Goal: Contribute content: Contribute content

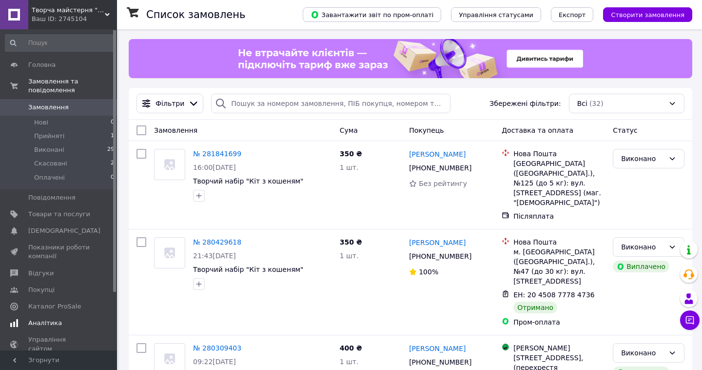
click at [48, 324] on span "Аналітика" at bounding box center [45, 322] width 34 height 9
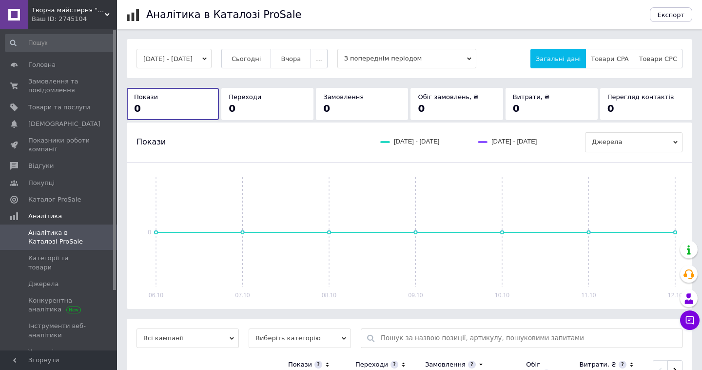
click at [412, 57] on span "З попереднім періодом" at bounding box center [406, 59] width 139 height 20
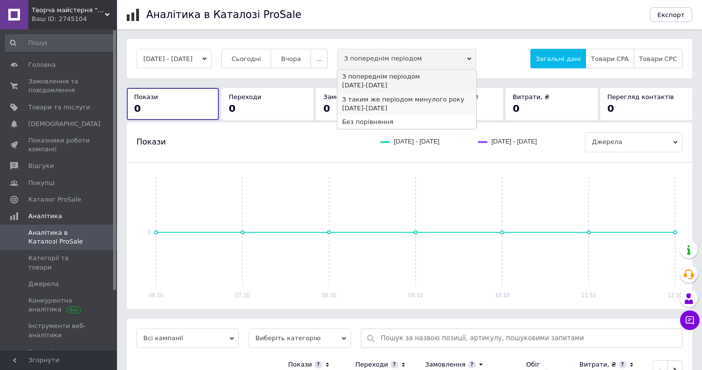
click at [398, 112] on div "06.10.2024 - 12.10.2024" at bounding box center [406, 108] width 129 height 9
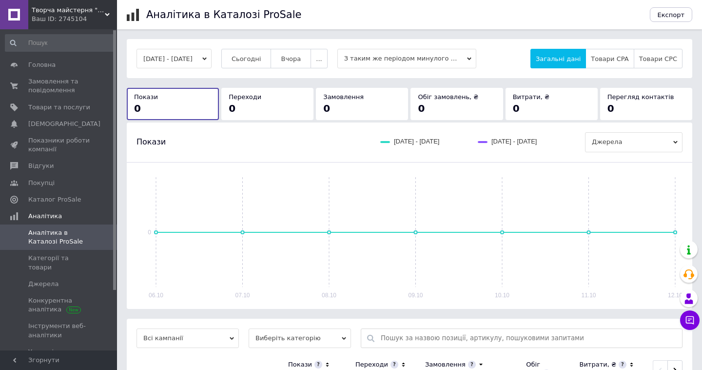
click at [390, 61] on span "З таким же періодом минулого року" at bounding box center [406, 59] width 139 height 20
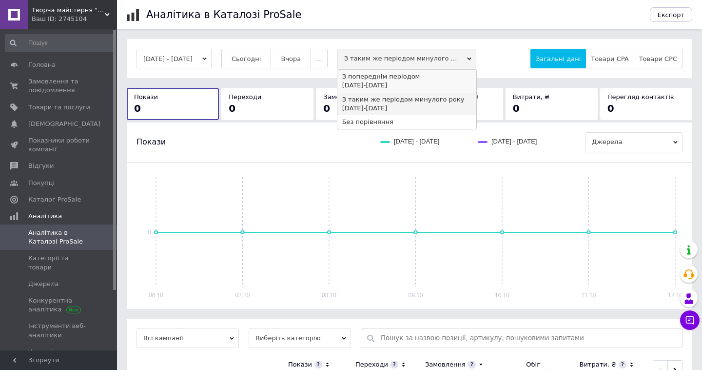
click at [390, 79] on div "З попереднім періодом" at bounding box center [406, 76] width 129 height 9
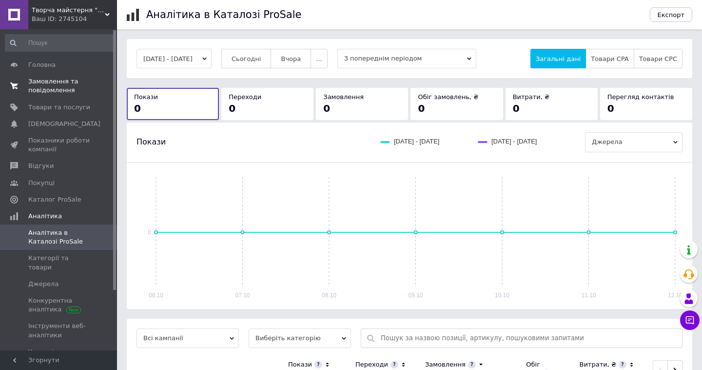
click at [50, 85] on span "Замовлення та повідомлення" at bounding box center [59, 86] width 62 height 18
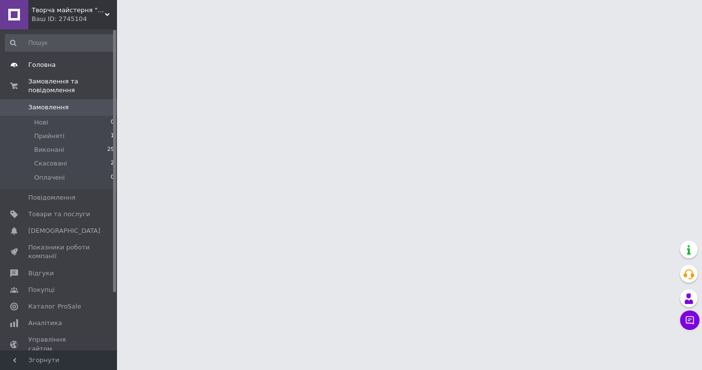
click at [52, 71] on link "Головна" at bounding box center [60, 65] width 120 height 17
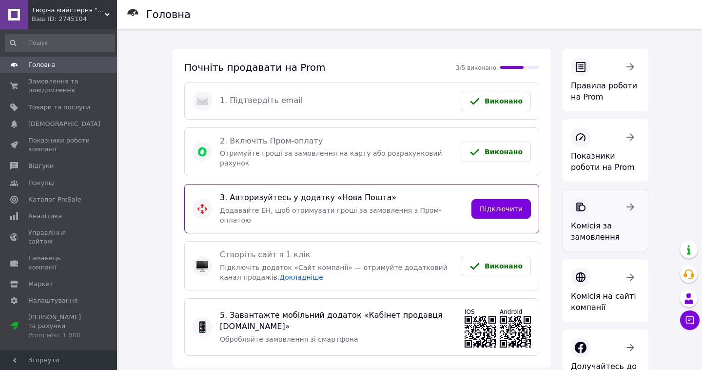
click at [605, 216] on link "Комісія за замовлення" at bounding box center [606, 220] width 86 height 62
click at [61, 88] on span "Замовлення та повідомлення" at bounding box center [59, 86] width 62 height 18
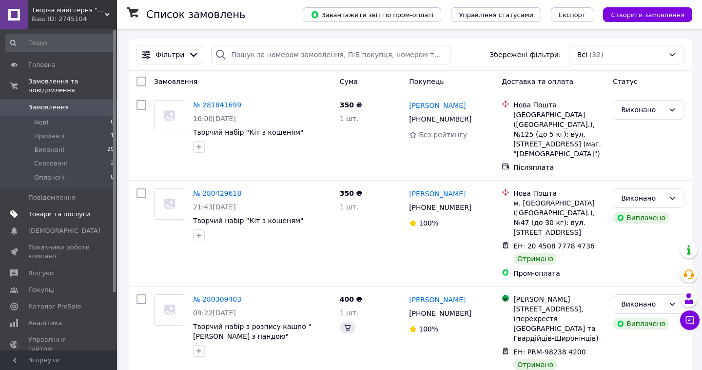
click at [55, 216] on span "Товари та послуги" at bounding box center [59, 214] width 62 height 9
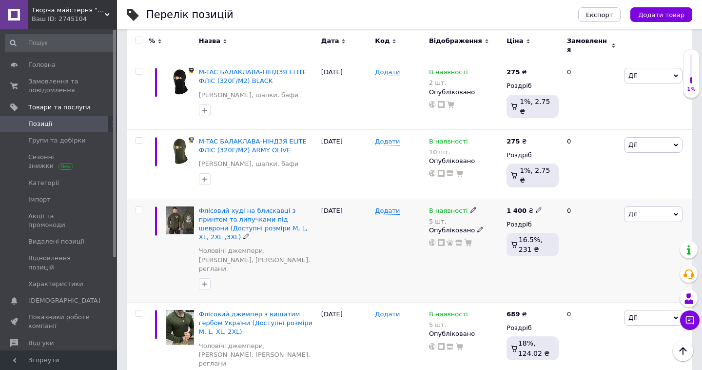
scroll to position [202, 0]
click at [221, 207] on span "Флісовий худі на блискавці з принтом та липучками під шеврони (Доступні розміри…" at bounding box center [253, 224] width 109 height 34
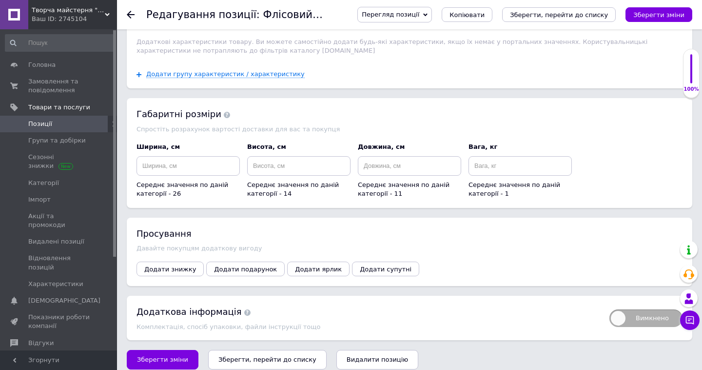
scroll to position [1113, 0]
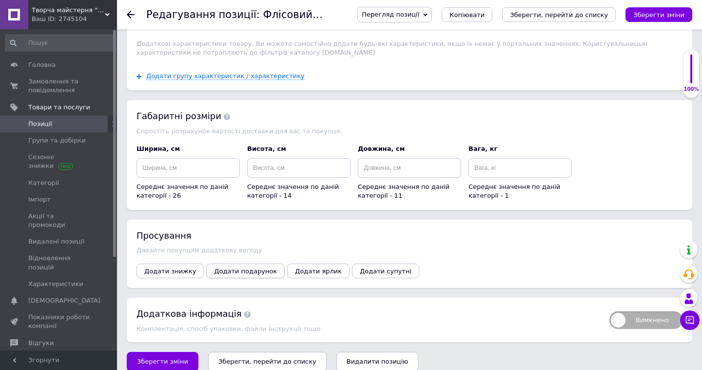
click at [228, 267] on span "Додати подарунок" at bounding box center [245, 270] width 63 height 7
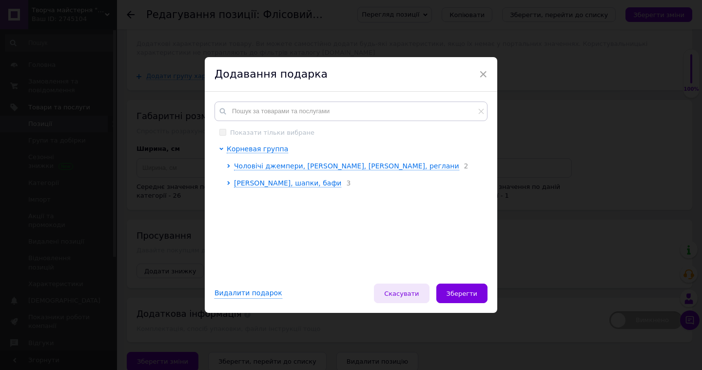
click at [401, 297] on button "Скасувати" at bounding box center [401, 293] width 55 height 20
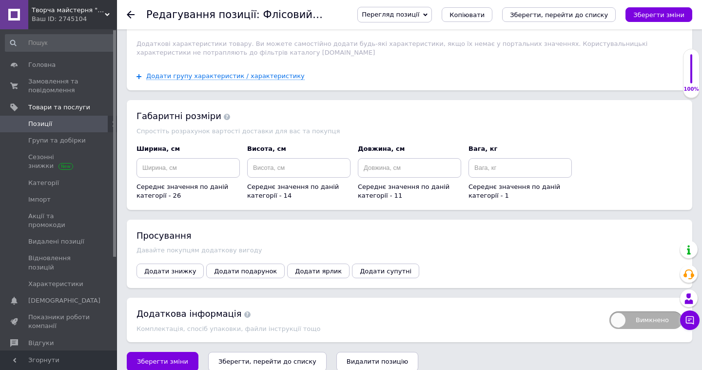
click at [78, 120] on span "Позиції" at bounding box center [59, 123] width 62 height 9
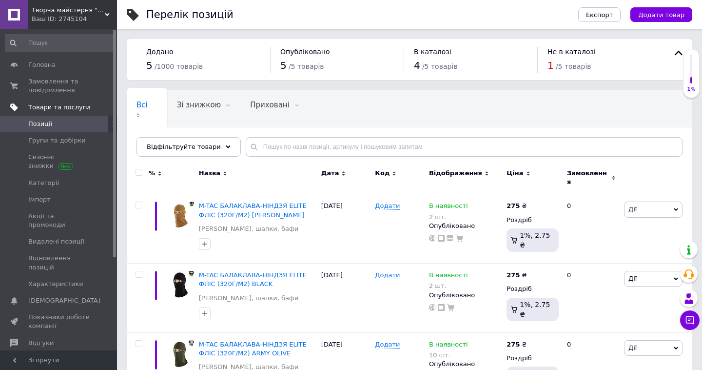
click at [57, 108] on span "Товари та послуги" at bounding box center [59, 107] width 62 height 9
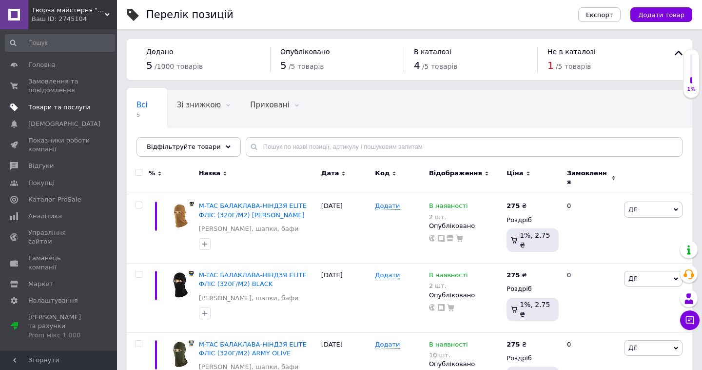
click at [81, 104] on span "Товари та послуги" at bounding box center [59, 107] width 62 height 9
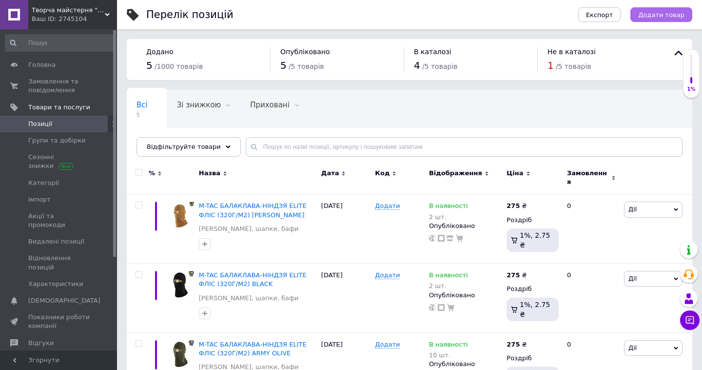
click at [659, 10] on button "Додати товар" at bounding box center [661, 14] width 62 height 15
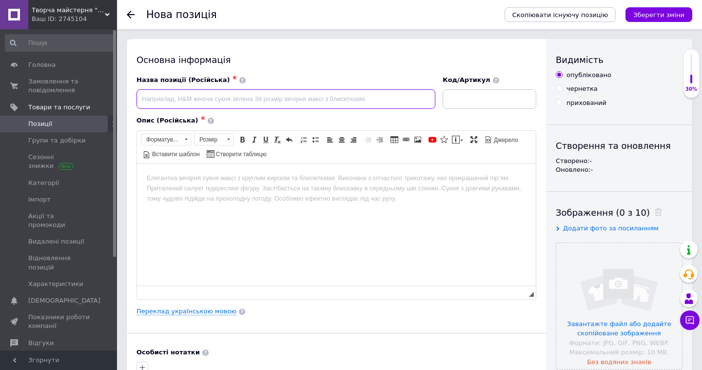
click at [198, 97] on input at bounding box center [286, 99] width 299 height 20
paste input "M-TAC КАРАБІН ПЛАСТИКОВИЙ COYOTE"
type input "M-TAC КАРАБІН ПЛАСТИКОВИЙ COYOTE"
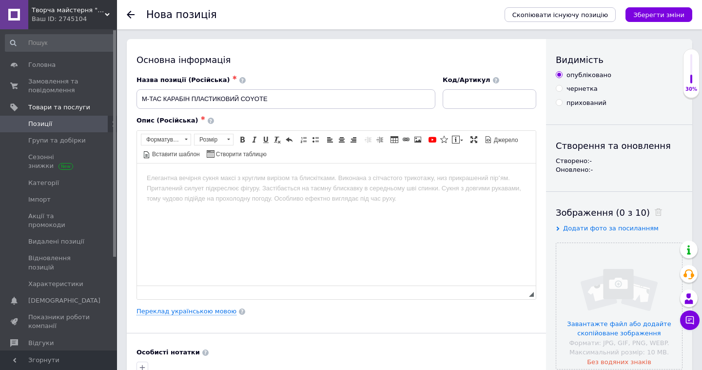
click at [450, 1] on div "Нова позиція" at bounding box center [320, 14] width 349 height 29
click at [245, 193] on html at bounding box center [336, 178] width 399 height 30
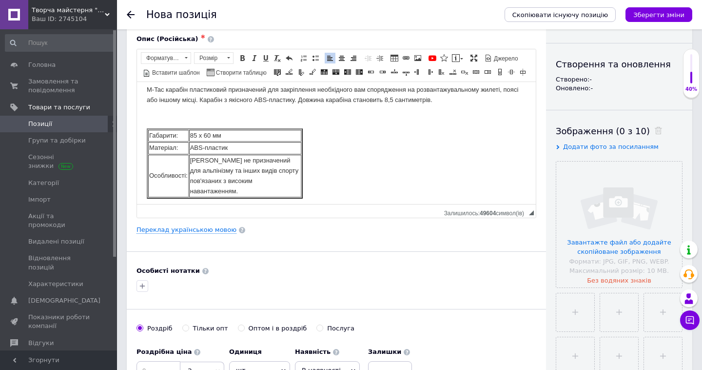
scroll to position [111, 0]
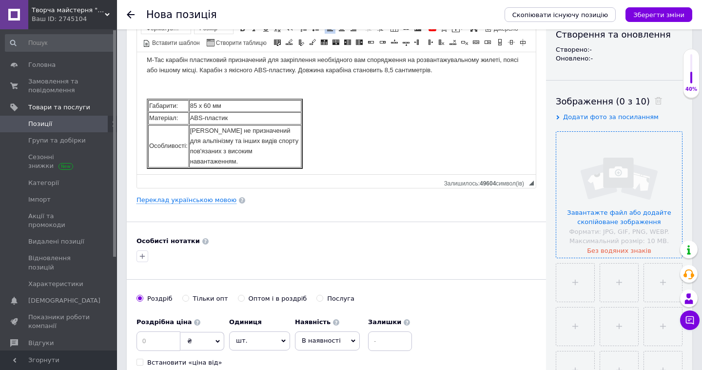
click at [629, 176] on input "file" at bounding box center [619, 195] width 126 height 126
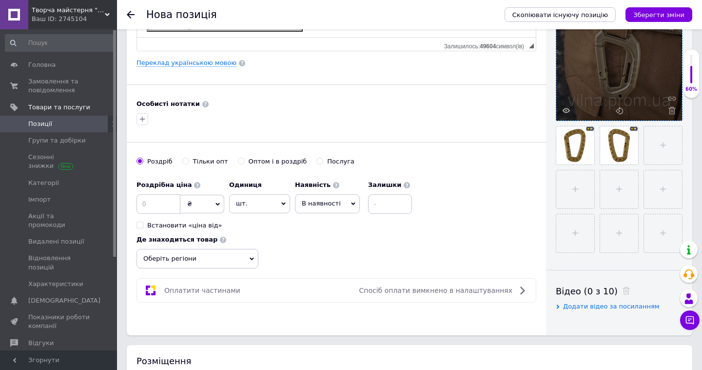
scroll to position [258, 0]
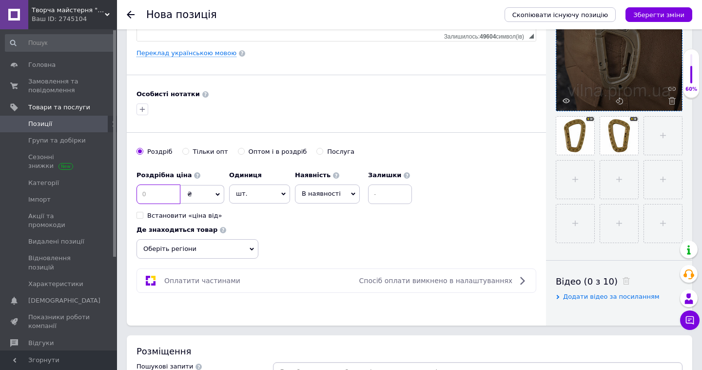
click at [174, 197] on input at bounding box center [159, 194] width 44 height 20
type input "55"
click at [384, 196] on input at bounding box center [390, 194] width 44 height 20
click at [348, 230] on div "Роздрібна ціна 55 ₴ $ EUR CHF GBP ¥ PLN ₸ MDL HUF KGS CNY TRY KRW lei Встановит…" at bounding box center [337, 212] width 400 height 93
click at [392, 194] on input "10" at bounding box center [390, 194] width 44 height 20
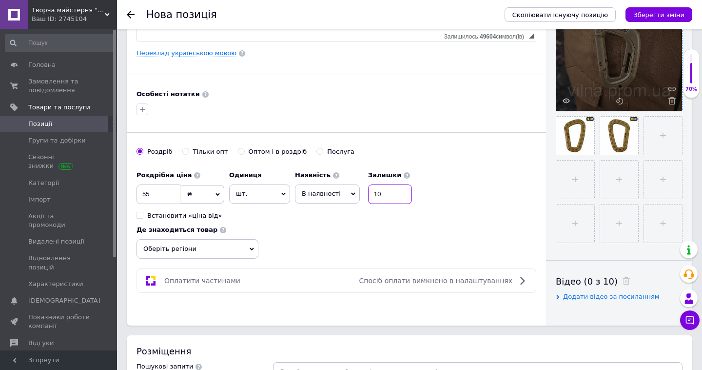
type input "1"
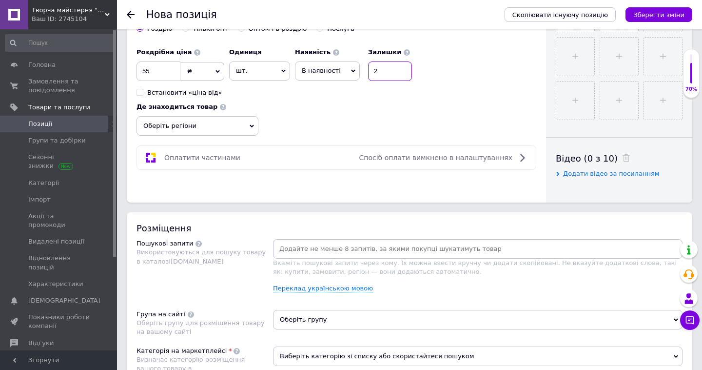
scroll to position [382, 0]
type input "2"
click at [357, 252] on input at bounding box center [478, 247] width 406 height 15
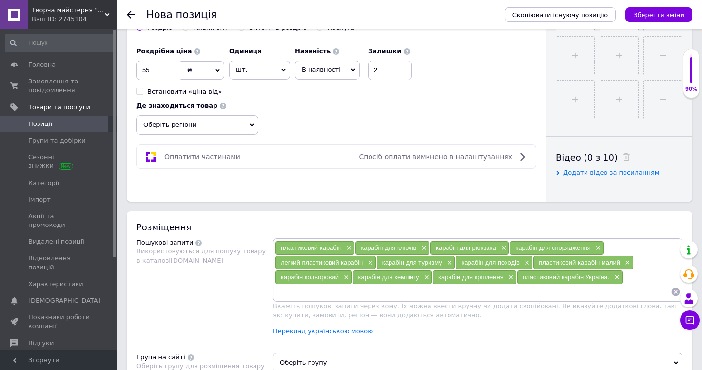
click at [231, 309] on div "Пошукові запити Використовуються для пошуку товару в каталозі Prom.ua" at bounding box center [205, 290] width 137 height 105
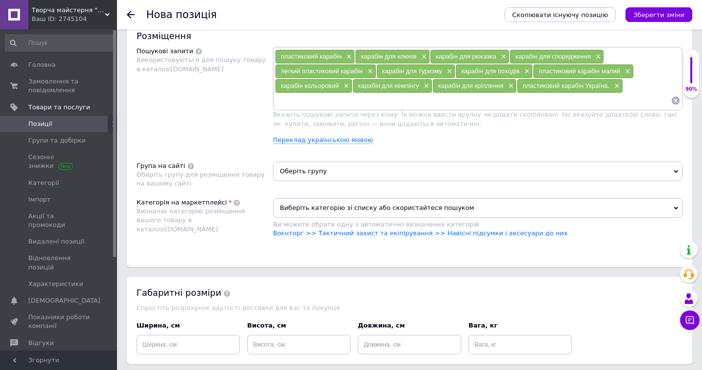
scroll to position [588, 0]
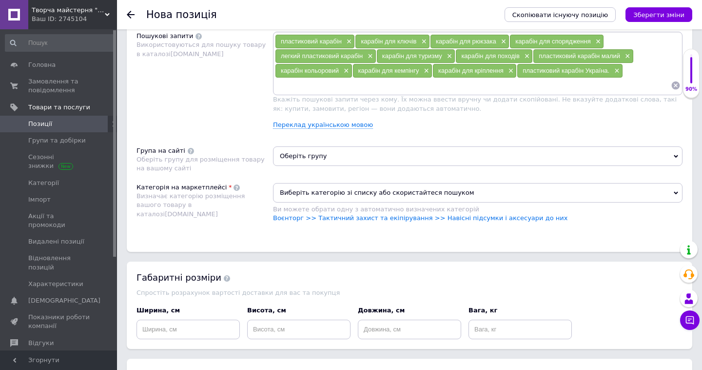
click at [321, 158] on span "Оберіть групу" at bounding box center [478, 156] width 410 height 20
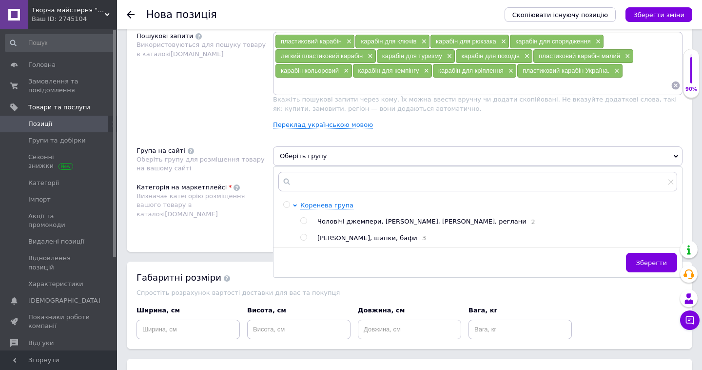
click at [227, 219] on div "Категорія на маркетплейсі Визначає категорію розміщення вашого товару в каталоз…" at bounding box center [205, 207] width 137 height 49
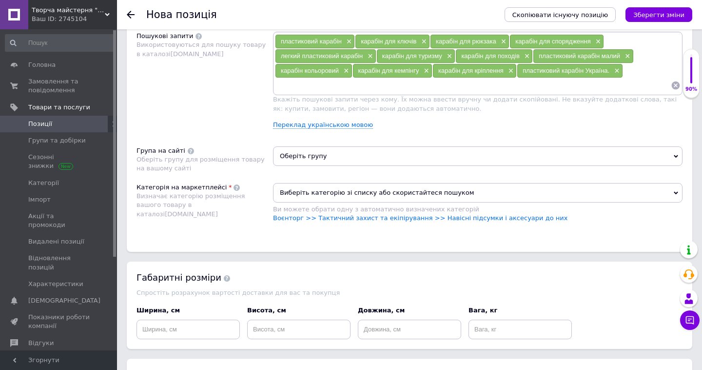
click at [298, 190] on span "Виберіть категорію зі списку або скористайтеся пошуком" at bounding box center [478, 193] width 410 height 20
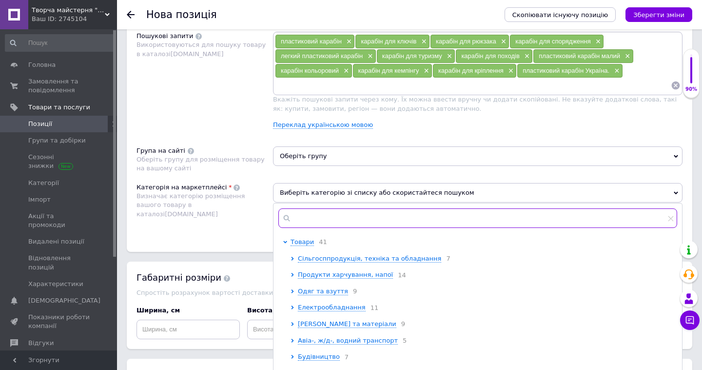
click at [319, 214] on input "text" at bounding box center [477, 218] width 399 height 20
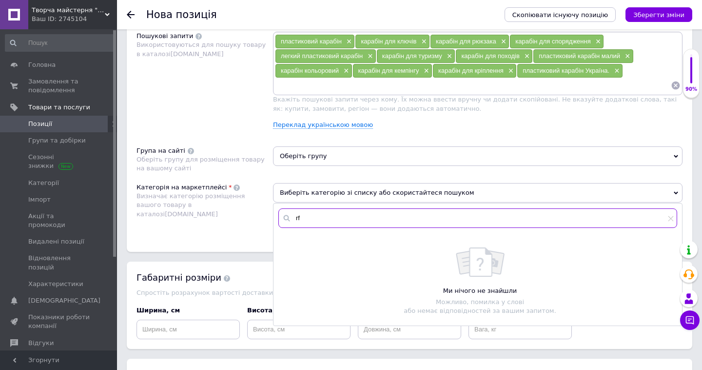
type input "r"
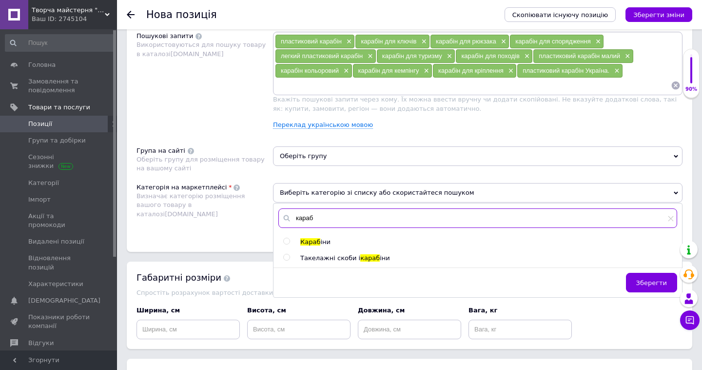
type input "караб"
click at [306, 242] on span "Караб" at bounding box center [310, 241] width 20 height 7
radio input "true"
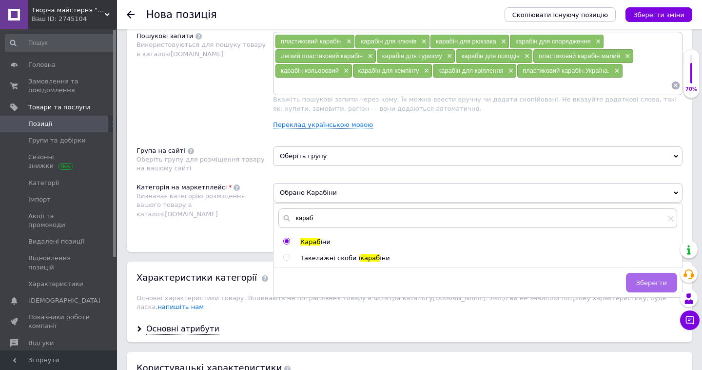
click at [649, 287] on button "Зберегти" at bounding box center [651, 283] width 51 height 20
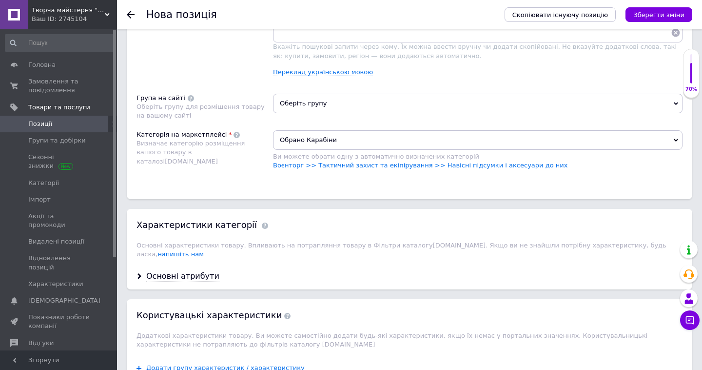
scroll to position [678, 0]
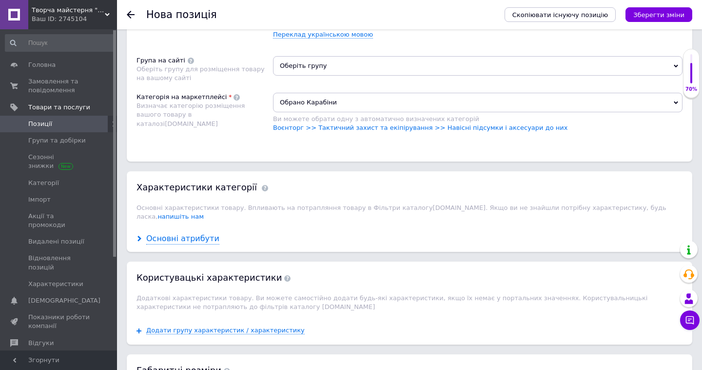
click at [193, 233] on div "Основні атрибути" at bounding box center [182, 238] width 73 height 11
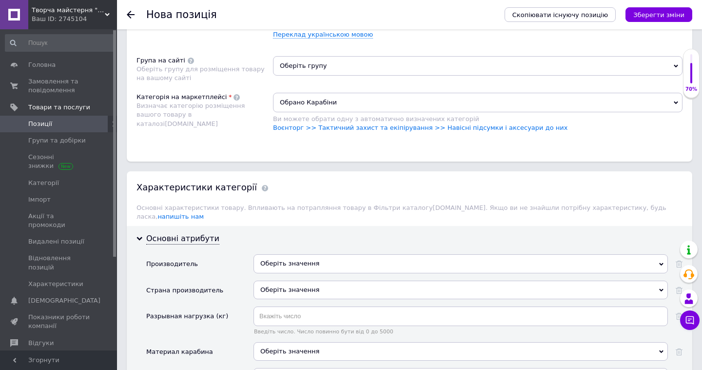
click at [289, 254] on div "Оберіть значення" at bounding box center [461, 263] width 414 height 19
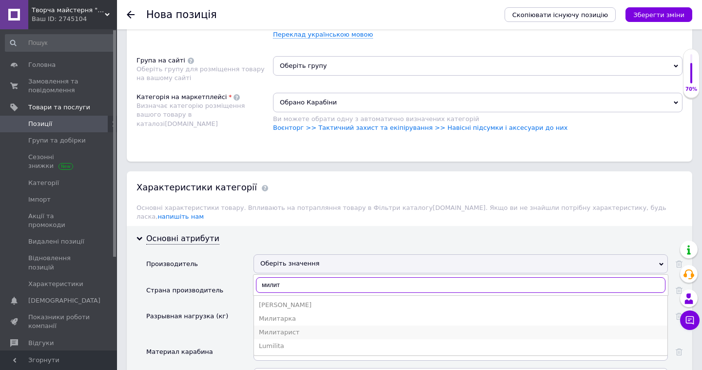
type input "милит"
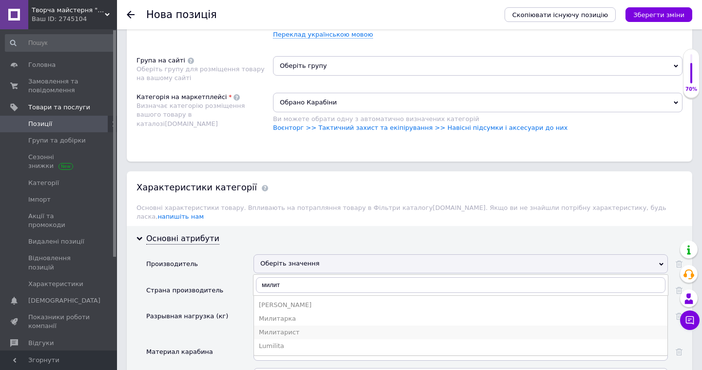
click at [281, 328] on div "Милитарист" at bounding box center [461, 332] width 404 height 9
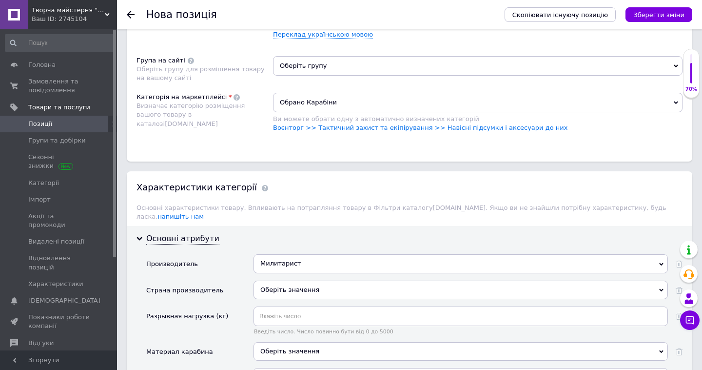
click at [273, 280] on div "Оберіть значення" at bounding box center [461, 289] width 414 height 19
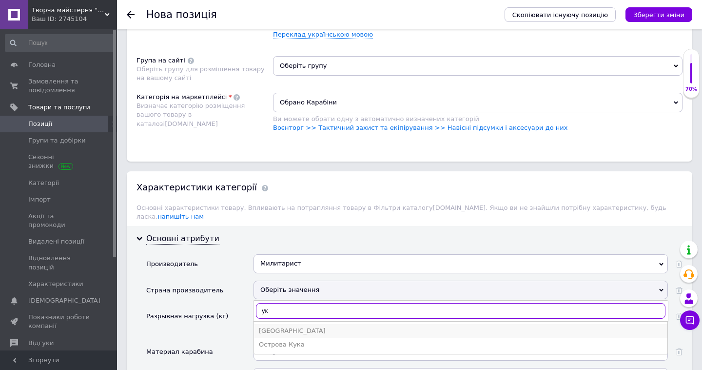
type input "ук"
click at [294, 324] on li "Украина" at bounding box center [460, 331] width 413 height 14
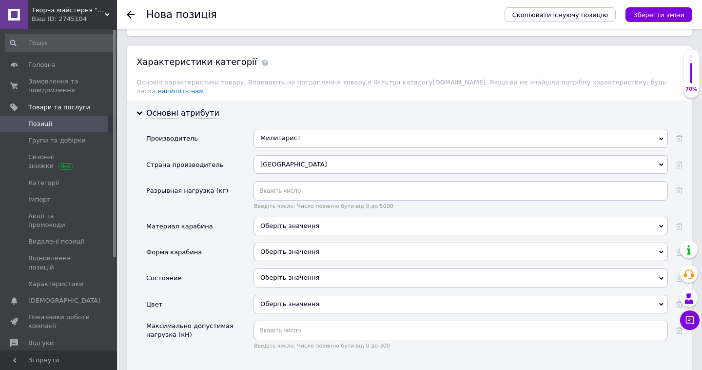
scroll to position [806, 0]
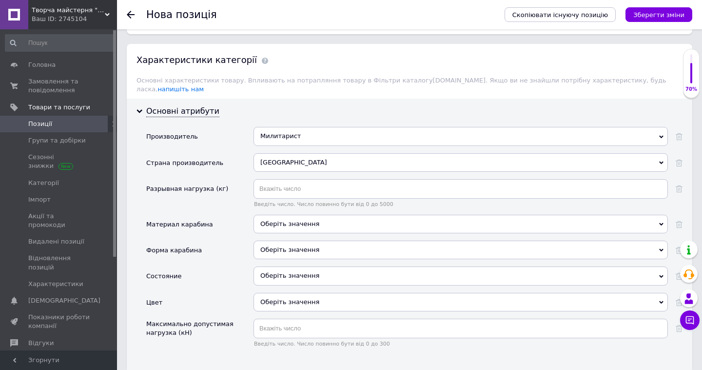
click at [291, 215] on div "Оберіть значення" at bounding box center [461, 224] width 414 height 19
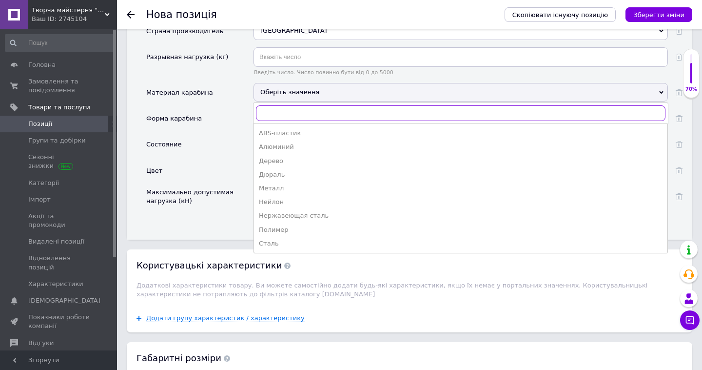
scroll to position [939, 0]
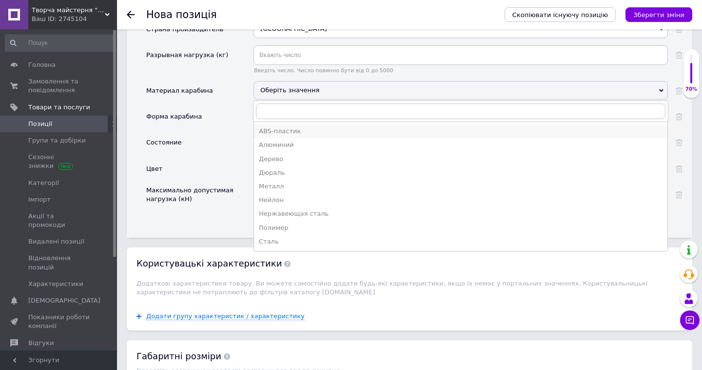
click at [282, 127] on div "ABS-пластик" at bounding box center [461, 131] width 404 height 9
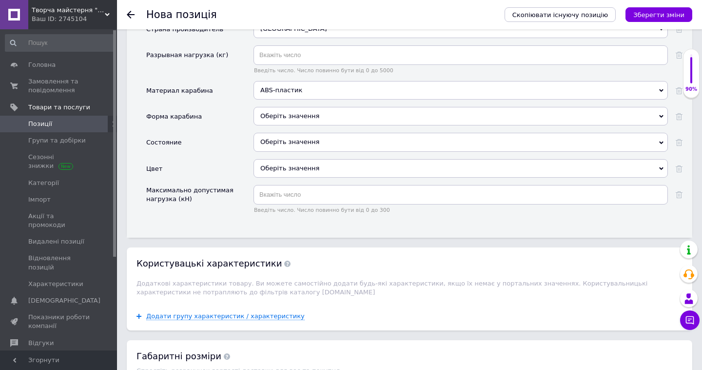
click at [273, 135] on div "Оберіть значення" at bounding box center [461, 142] width 414 height 19
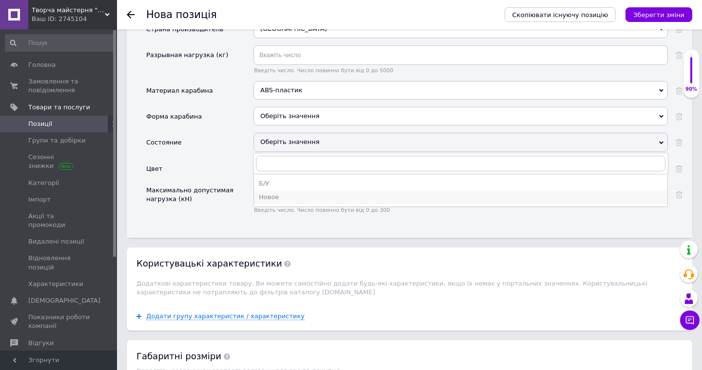
click at [272, 193] on div "Новое" at bounding box center [461, 197] width 404 height 9
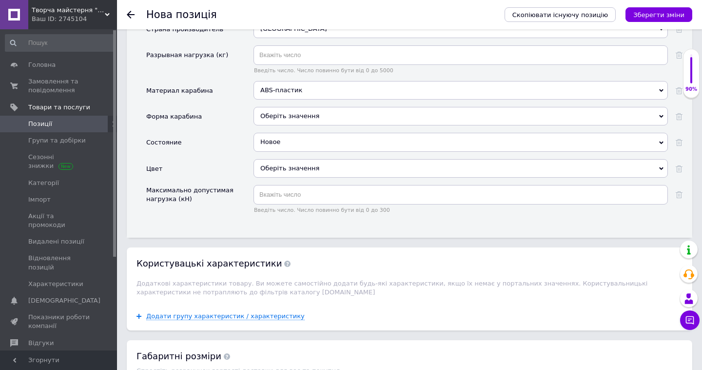
click at [275, 107] on div "Оберіть значення" at bounding box center [461, 116] width 414 height 19
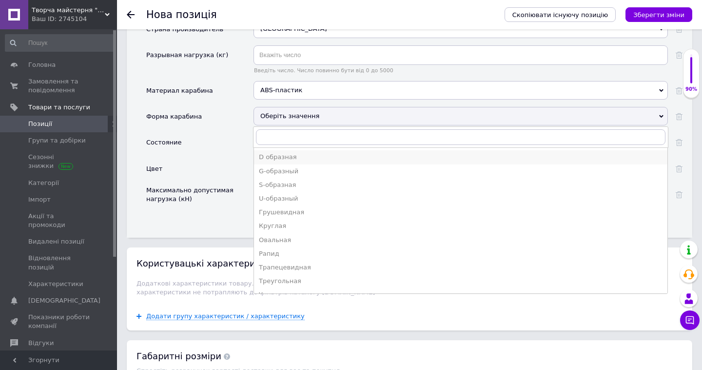
click at [282, 153] on div "D образная" at bounding box center [461, 157] width 404 height 9
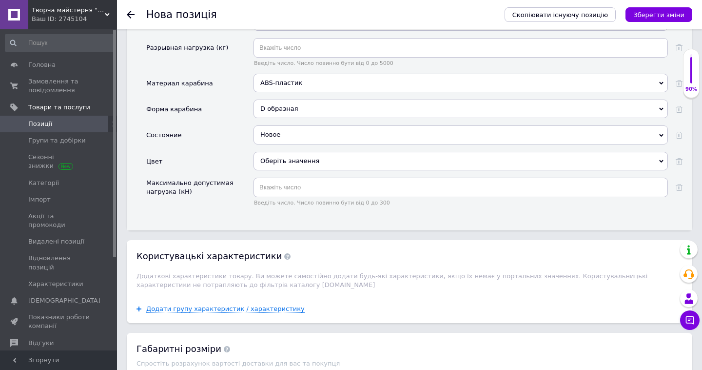
scroll to position [950, 0]
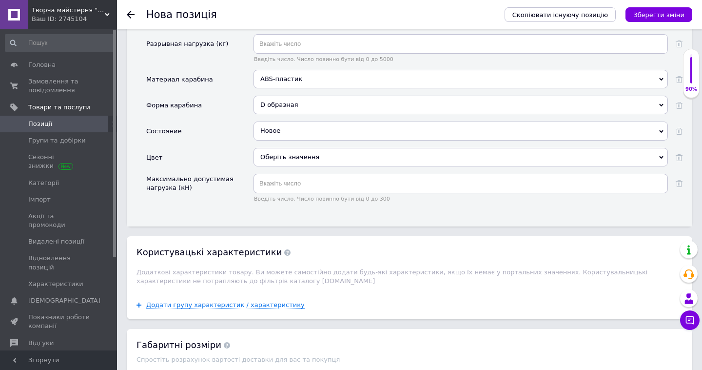
click at [297, 150] on div "Оберіть значення" at bounding box center [461, 157] width 414 height 19
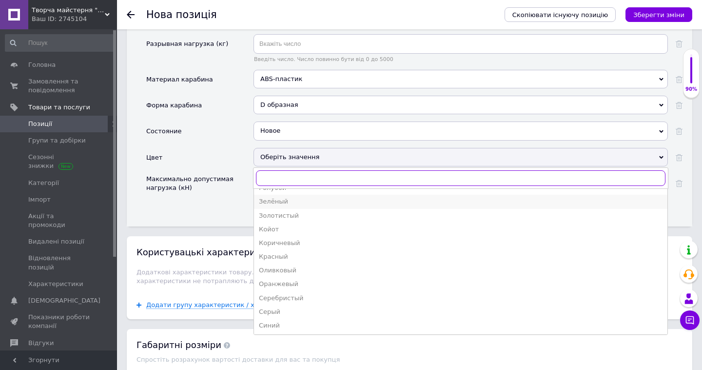
scroll to position [38, 0]
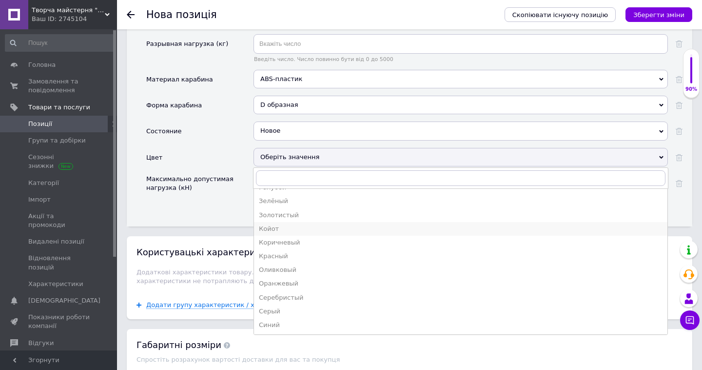
click at [292, 224] on div "Койот" at bounding box center [461, 228] width 404 height 9
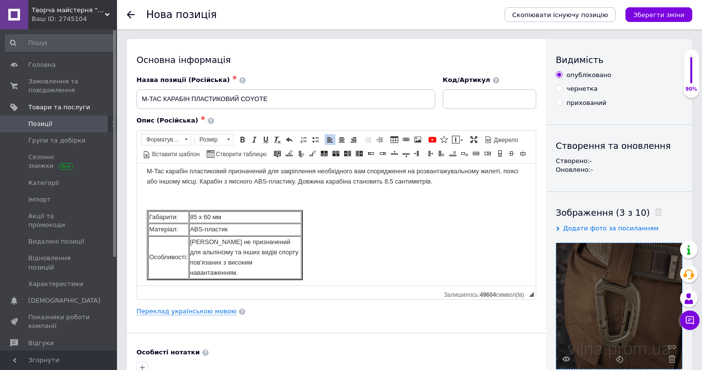
scroll to position [0, 0]
click at [201, 313] on link "Переклад українською мовою" at bounding box center [187, 311] width 100 height 8
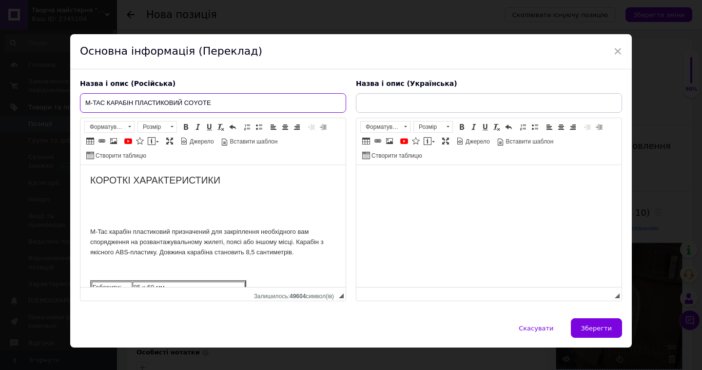
click at [183, 99] on input "M-TAC КАРАБІН ПЛАСТИКОВИЙ COYOTE" at bounding box center [213, 103] width 266 height 20
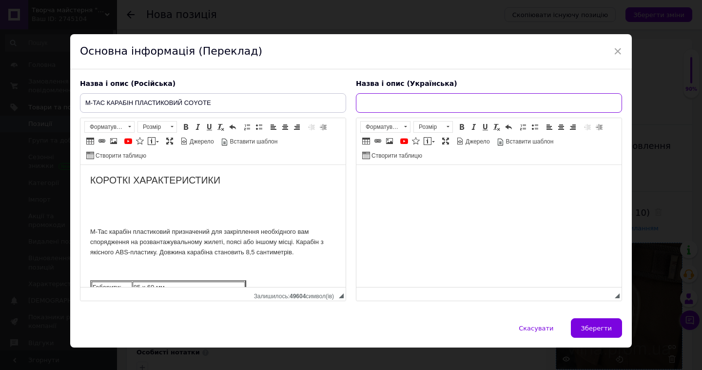
click at [416, 108] on input "text" at bounding box center [489, 103] width 266 height 20
paste input "M-TAC КАРАБІН ПЛАСТИКОВИЙ COYOTE"
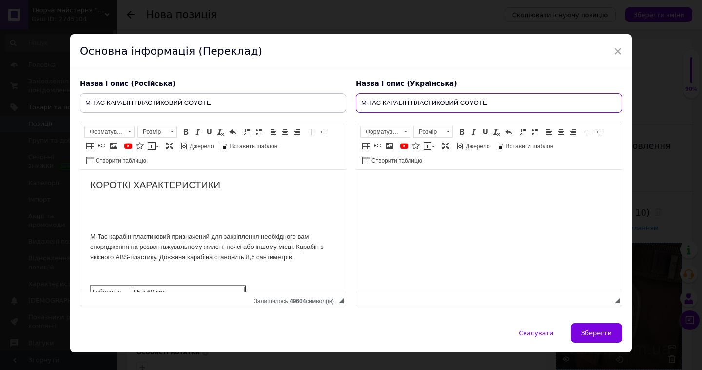
type input "M-TAC КАРАБІН ПЛАСТИКОВИЙ COYOTE"
click at [95, 180] on h2 "КОРОТКІ ХАРАКТЕРИСТИКИ" at bounding box center [213, 184] width 246 height 11
click at [89, 183] on html "КОРОТКІ ХАРАКТЕРИСТИКИ M-Tac карабін пластиковий призначений для закріплення не…" at bounding box center [212, 268] width 265 height 196
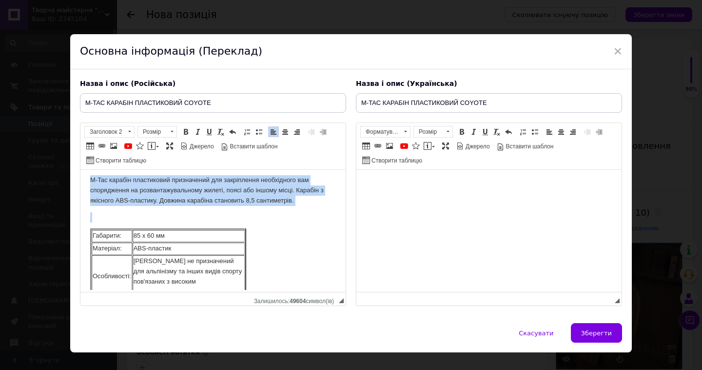
scroll to position [69, 0]
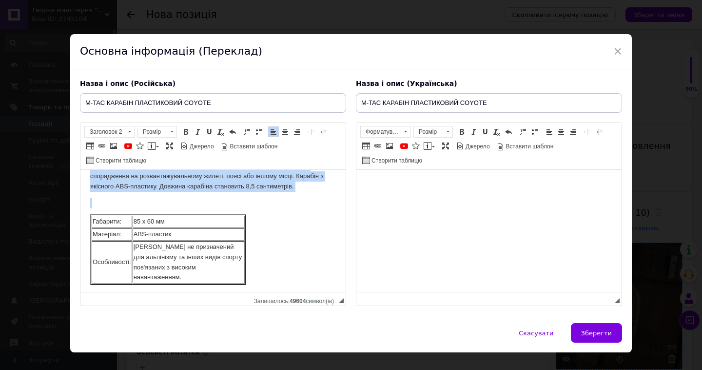
drag, startPoint x: 90, startPoint y: 181, endPoint x: 318, endPoint y: 308, distance: 260.8
click at [318, 295] on html "КОРОТКІ ХАРАКТЕРИСТИКИ M-Tac карабін пластиковий призначений для закріплення не…" at bounding box center [212, 197] width 265 height 196
copy body "КОРОТКІ ХАРАКТЕРИСТИКИ M-Tac карабін пластиковий призначений для закріплення не…"
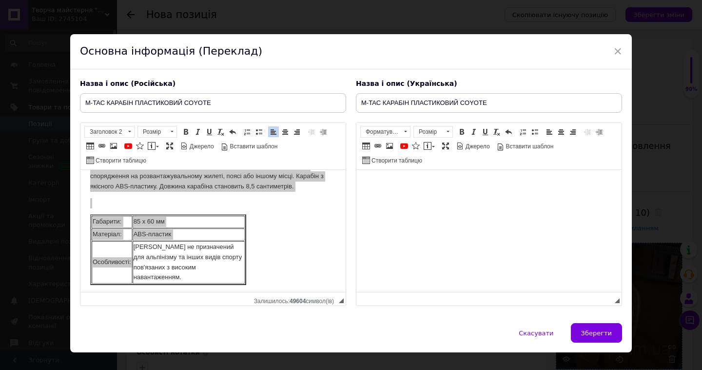
click at [525, 199] on html at bounding box center [488, 185] width 265 height 30
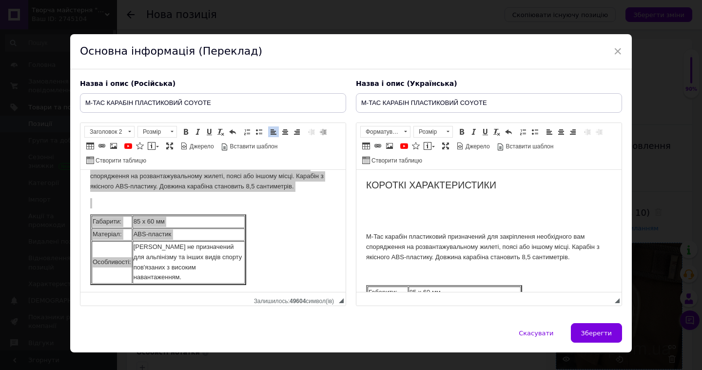
scroll to position [55, 0]
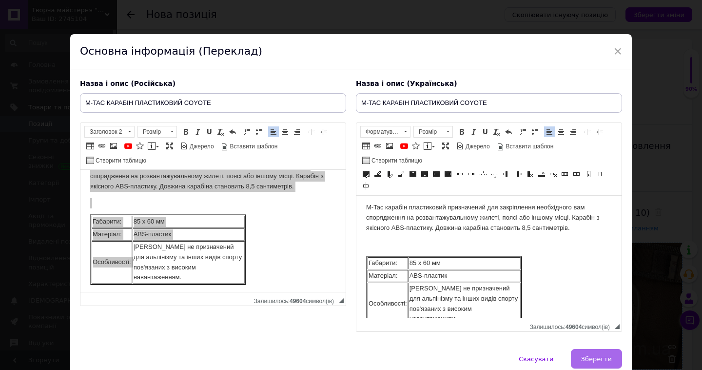
click at [607, 356] on span "Зберегти" at bounding box center [596, 358] width 31 height 7
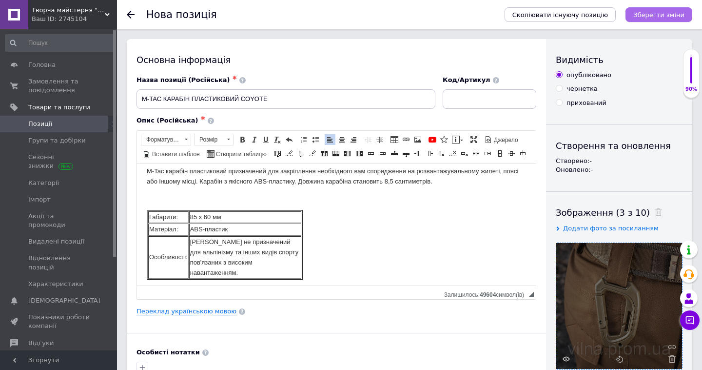
click at [685, 10] on button "Зберегти зміни" at bounding box center [659, 14] width 67 height 15
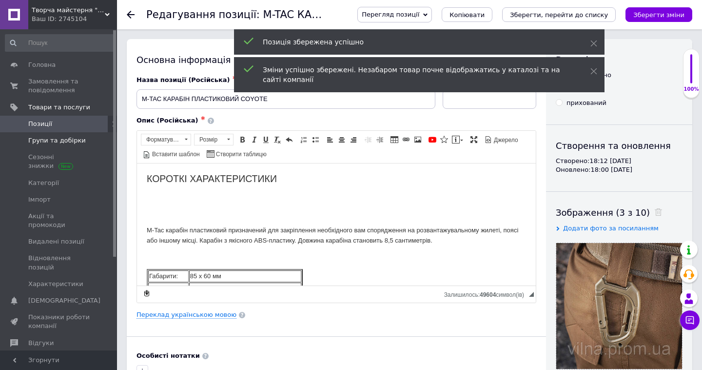
click at [68, 140] on span "Групи та добірки" at bounding box center [57, 140] width 58 height 9
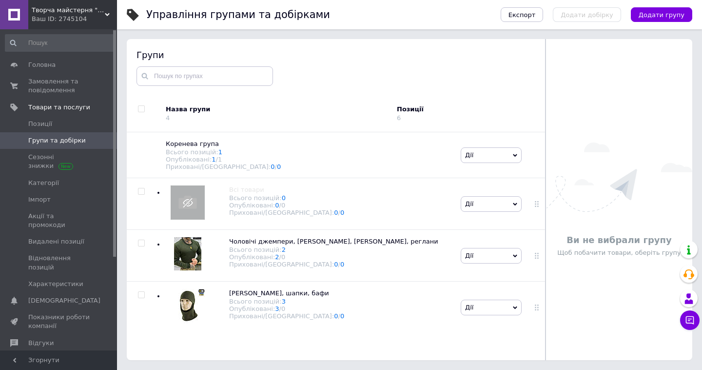
scroll to position [55, 0]
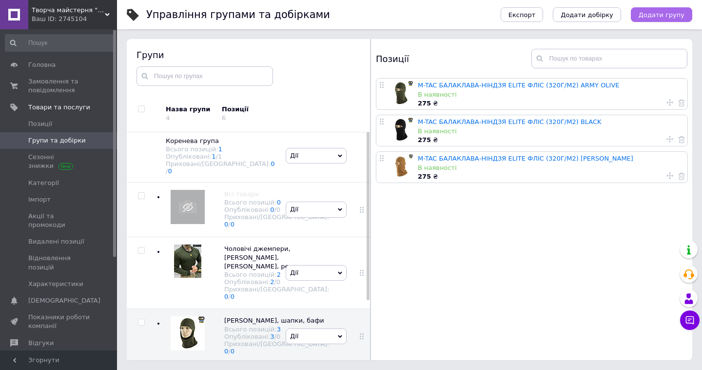
click at [664, 15] on span "Додати групу" at bounding box center [662, 14] width 46 height 7
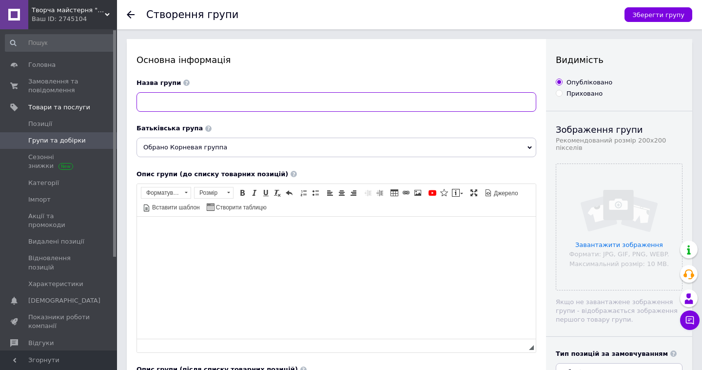
click at [248, 98] on input at bounding box center [337, 102] width 400 height 20
type input "Карабіни, гримлоки"
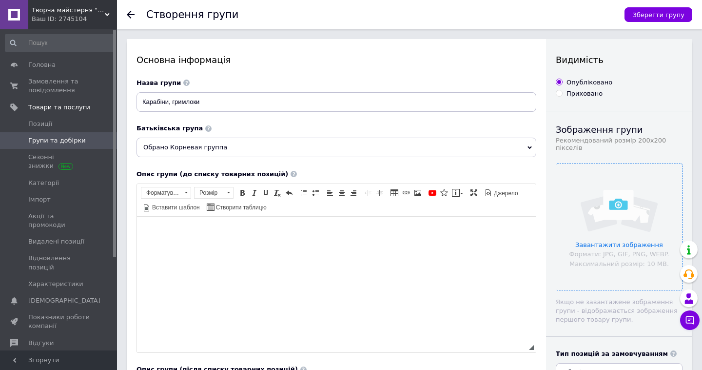
click at [600, 250] on input "file" at bounding box center [619, 227] width 126 height 126
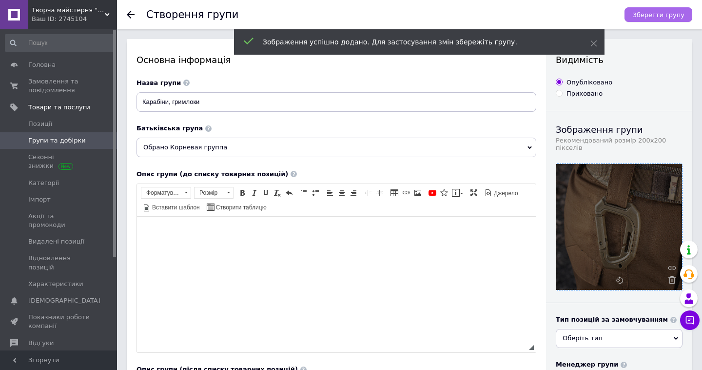
click at [659, 18] on span "Зберегти групу" at bounding box center [658, 14] width 52 height 7
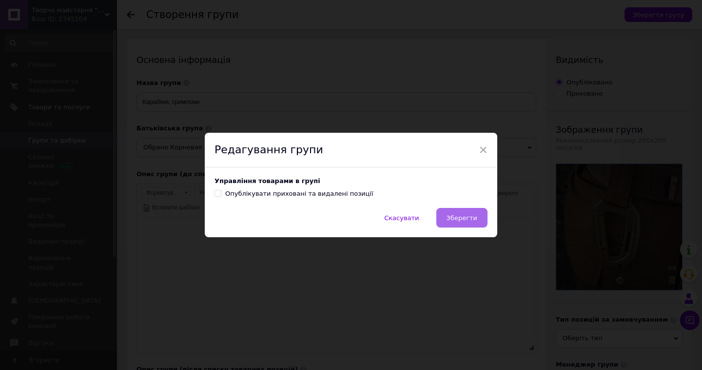
click at [462, 218] on span "Зберегти" at bounding box center [462, 217] width 31 height 7
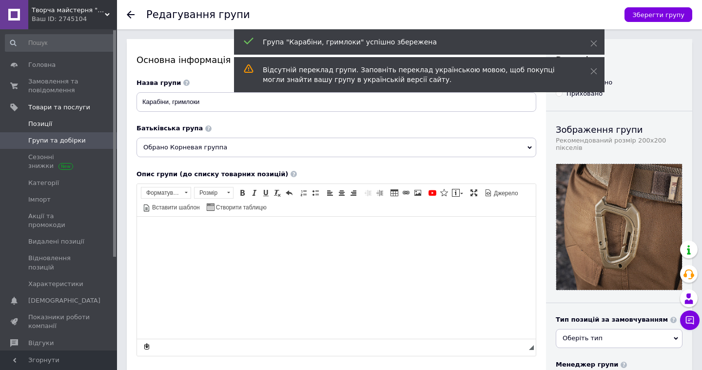
click at [44, 126] on span "Позиції" at bounding box center [40, 123] width 24 height 9
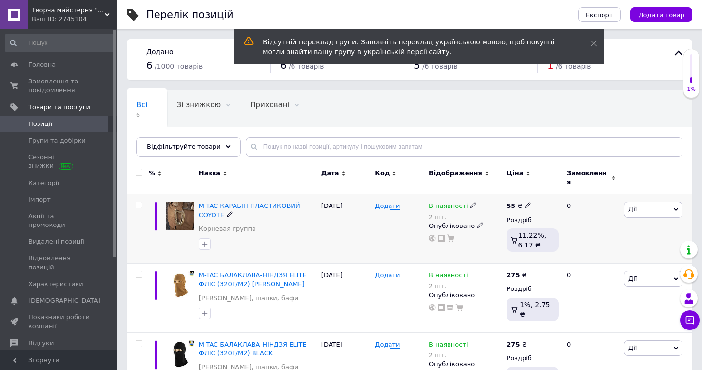
click at [142, 201] on span at bounding box center [139, 204] width 7 height 7
click at [142, 202] on input "checkbox" at bounding box center [139, 205] width 6 height 6
checkbox input "true"
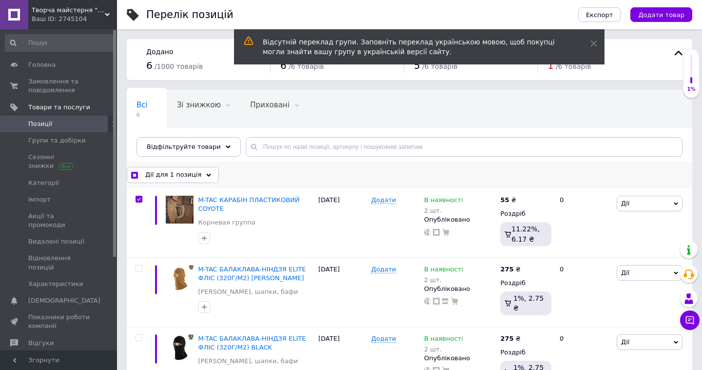
click at [166, 171] on span "Дії для 1 позиція" at bounding box center [173, 174] width 56 height 9
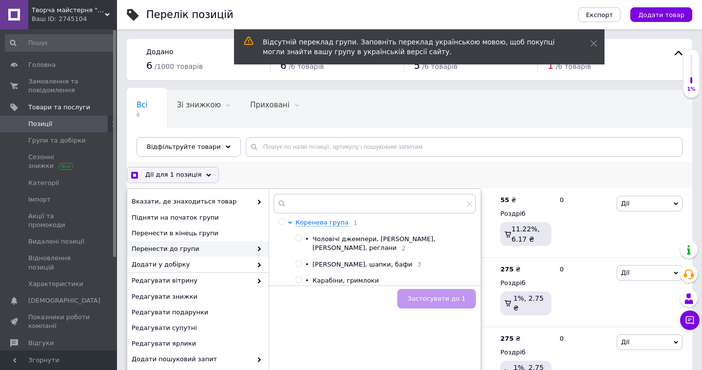
click at [340, 276] on span "Карабіни, гримлоки" at bounding box center [346, 279] width 66 height 7
checkbox input "true"
radio input "true"
click at [445, 295] on span "Застосувати до 1" at bounding box center [437, 298] width 58 height 7
checkbox input "true"
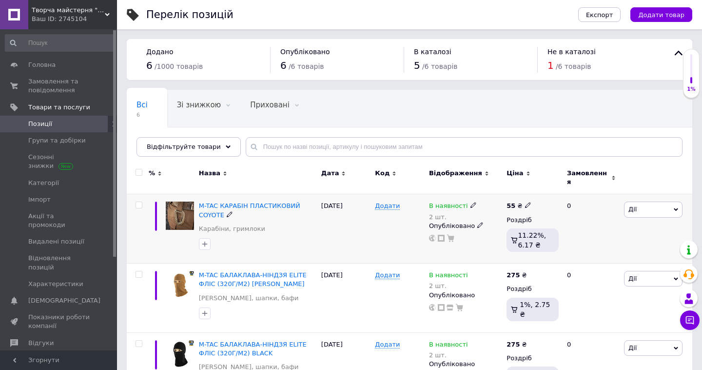
click at [140, 202] on input "checkbox" at bounding box center [139, 205] width 6 height 6
checkbox input "true"
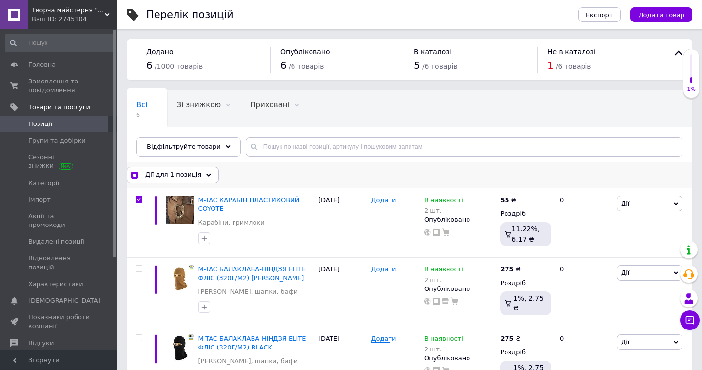
click at [171, 175] on span "Дії для 1 позиція" at bounding box center [173, 174] width 56 height 9
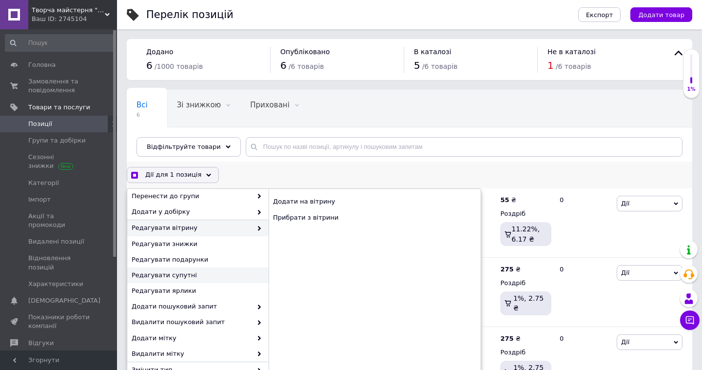
scroll to position [52, 0]
checkbox input "true"
click at [657, 201] on span "Дії" at bounding box center [650, 204] width 66 height 16
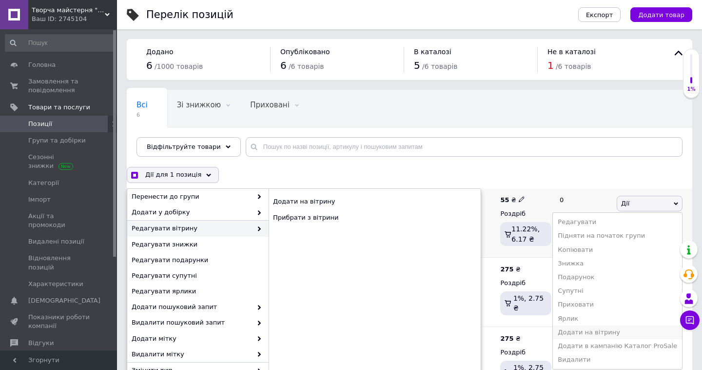
click at [597, 334] on li "Додати на вітрину" at bounding box center [617, 332] width 129 height 14
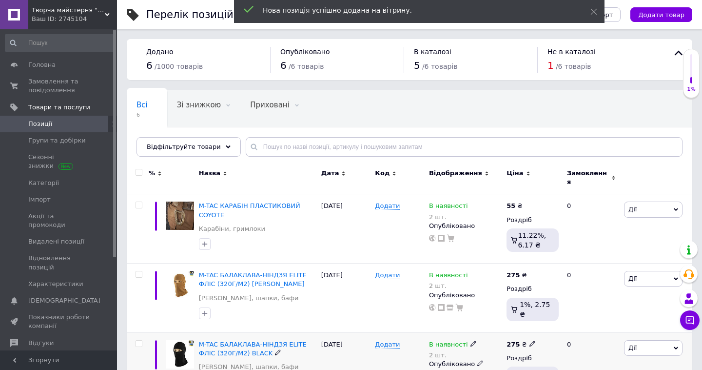
checkbox input "false"
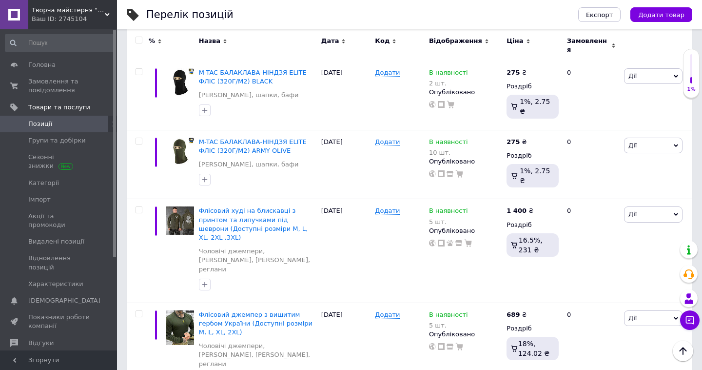
scroll to position [271, 0]
click at [183, 207] on img at bounding box center [180, 221] width 28 height 28
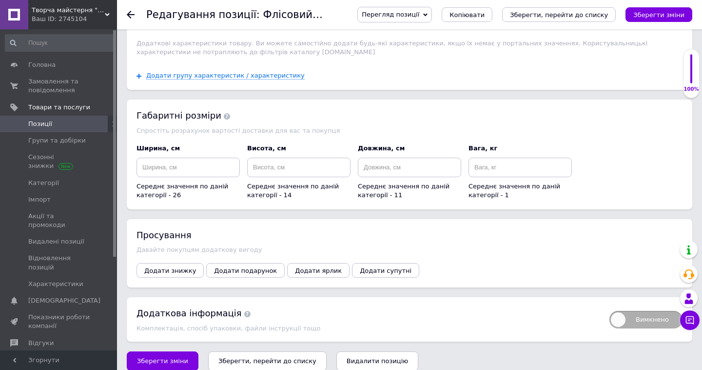
scroll to position [1113, 0]
click at [252, 267] on span "Додати подарунок" at bounding box center [245, 270] width 63 height 7
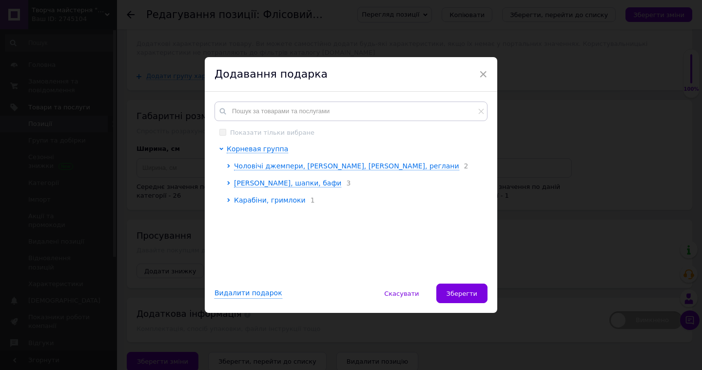
click at [273, 197] on span "Карабіни, гримлоки" at bounding box center [270, 200] width 72 height 8
click at [257, 223] on img at bounding box center [261, 222] width 20 height 20
checkbox input "true"
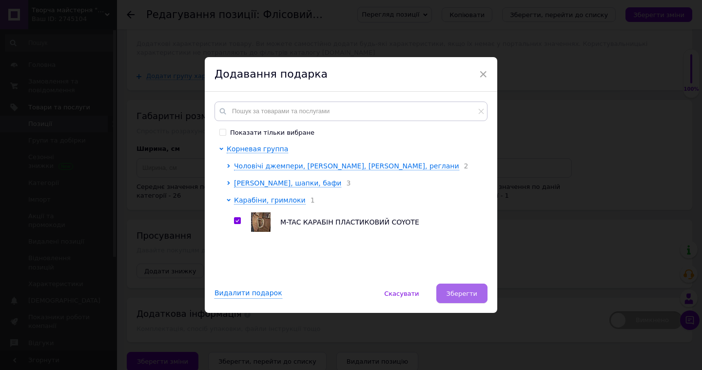
click at [451, 293] on span "Зберегти" at bounding box center [462, 293] width 31 height 7
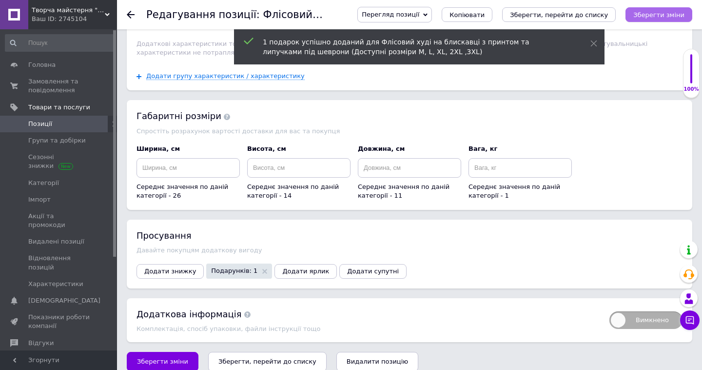
click at [657, 15] on icon "Зберегти зміни" at bounding box center [658, 14] width 51 height 7
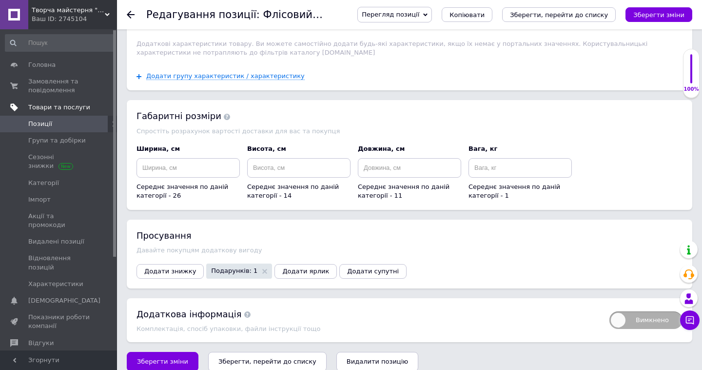
click at [50, 104] on span "Товари та послуги" at bounding box center [59, 107] width 62 height 9
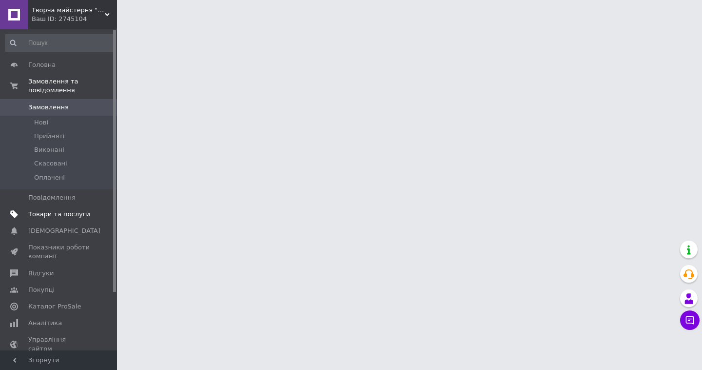
click at [64, 213] on span "Товари та послуги" at bounding box center [59, 214] width 62 height 9
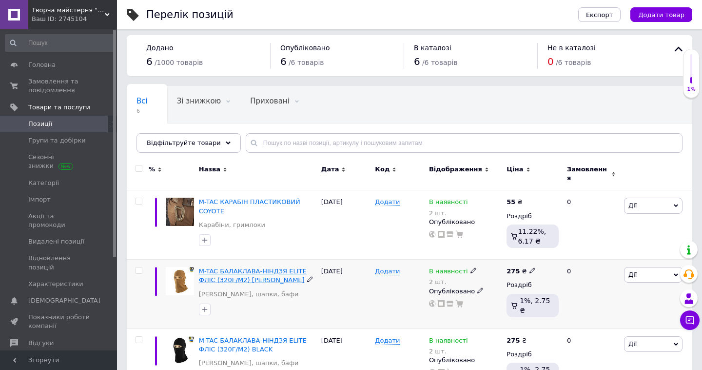
scroll to position [4, 0]
click at [211, 268] on span "M-TAC БАЛАКЛАВА-НІНДЗЯ ELITE ФЛІС (320Г/М2) [PERSON_NAME]" at bounding box center [253, 275] width 108 height 16
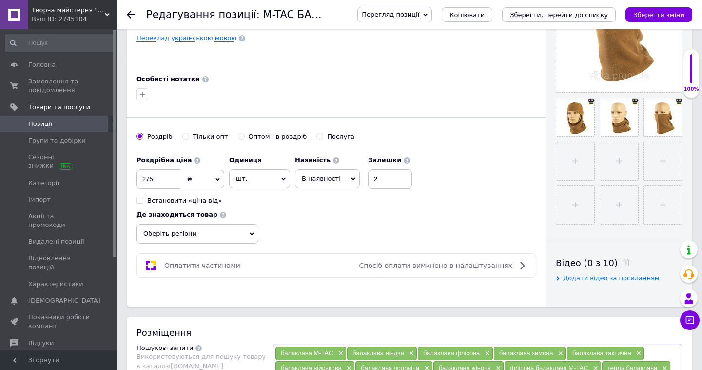
scroll to position [256, 0]
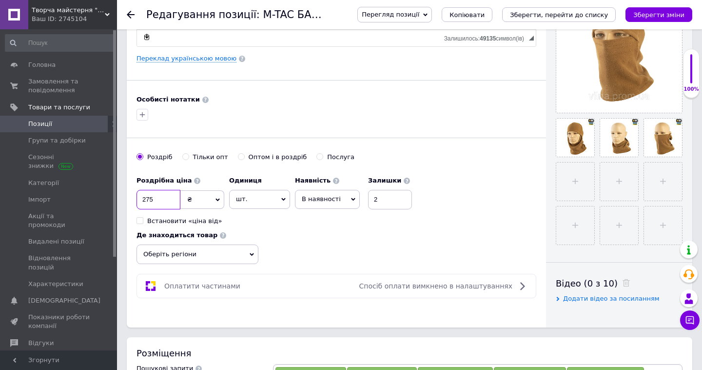
click at [169, 193] on input "275" at bounding box center [159, 200] width 44 height 20
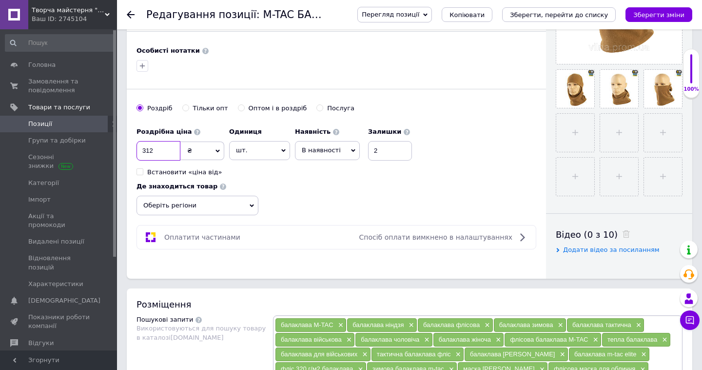
scroll to position [307, 0]
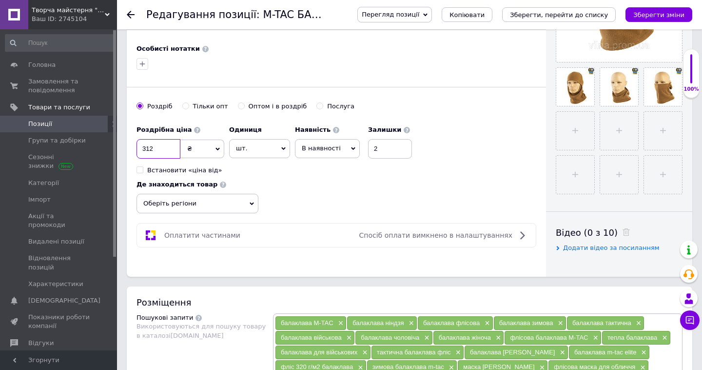
type input "312"
click at [327, 185] on div "Роздрібна ціна 312 ₴ $ EUR CHF GBP ¥ PLN ₸ MDL HUF KGS CNY TRY KRW lei Встанови…" at bounding box center [337, 166] width 400 height 93
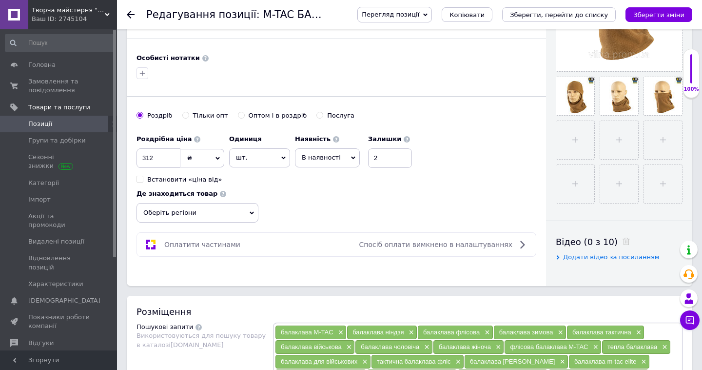
scroll to position [297, 0]
click at [216, 157] on icon at bounding box center [218, 159] width 4 height 4
click at [360, 218] on div "Роздрібна ціна 312 ₴ $ EUR CHF GBP ¥ PLN ₸ MDL HUF KGS CNY TRY KRW lei Встанови…" at bounding box center [337, 176] width 400 height 93
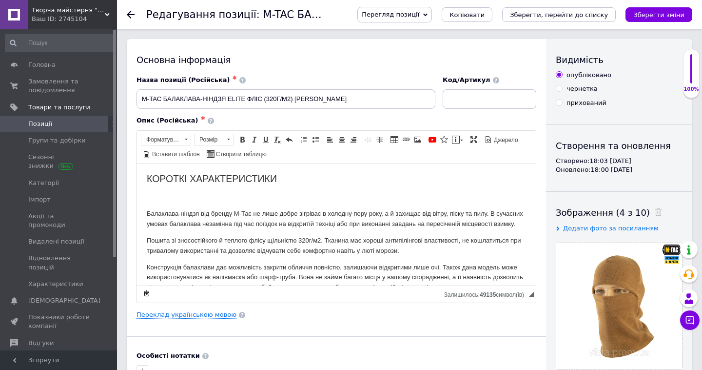
scroll to position [0, 0]
click at [650, 17] on icon "Зберегти зміни" at bounding box center [658, 14] width 51 height 7
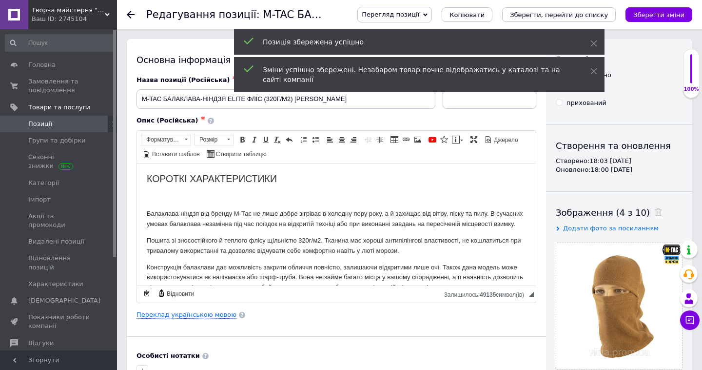
click at [58, 119] on span "Позиції" at bounding box center [59, 123] width 62 height 9
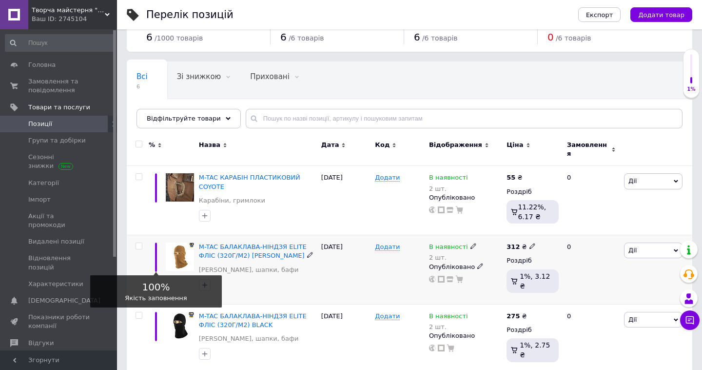
scroll to position [30, 0]
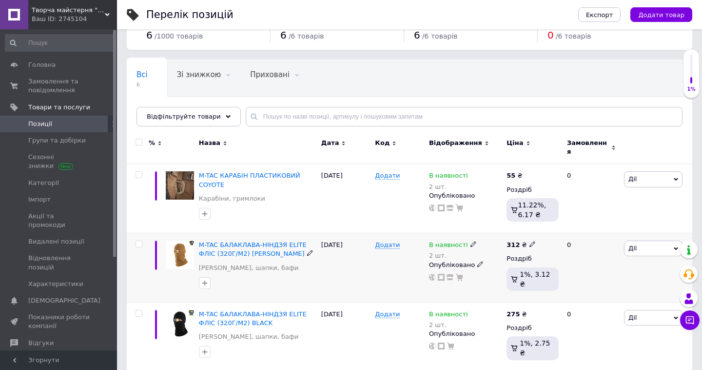
click at [141, 241] on input "checkbox" at bounding box center [139, 244] width 6 height 6
checkbox input "true"
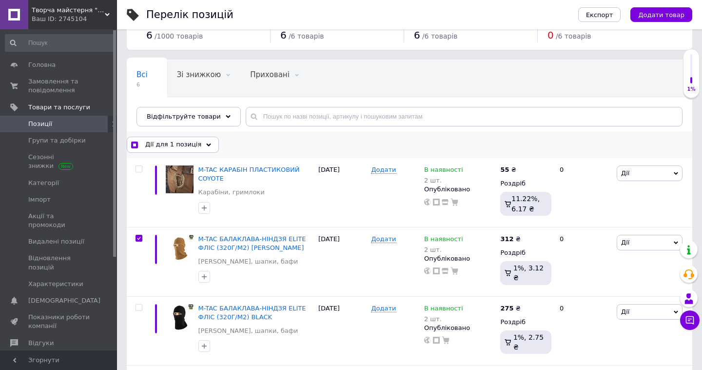
click at [187, 147] on span "Дії для 1 позиція" at bounding box center [173, 144] width 56 height 9
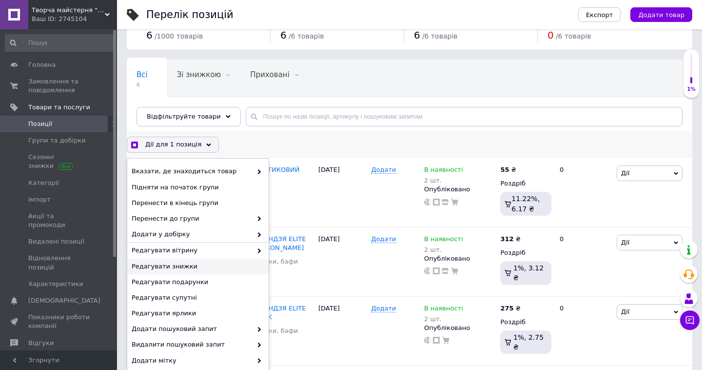
click at [202, 266] on span "Редагувати знижки" at bounding box center [197, 266] width 130 height 9
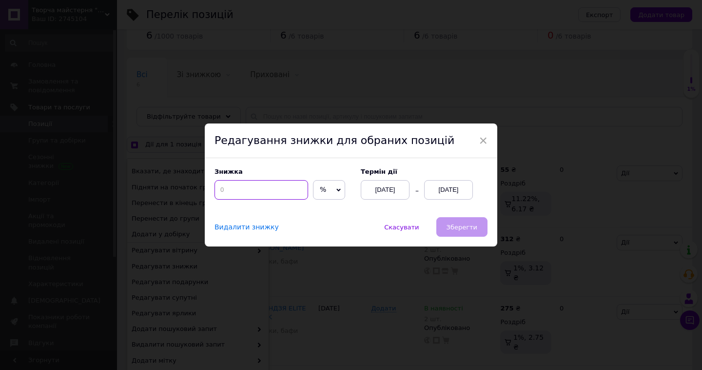
click at [269, 189] on input at bounding box center [262, 190] width 94 height 20
click at [321, 192] on span "%" at bounding box center [329, 190] width 32 height 20
click at [321, 209] on li "₴" at bounding box center [329, 210] width 31 height 14
click at [263, 194] on input at bounding box center [262, 190] width 94 height 20
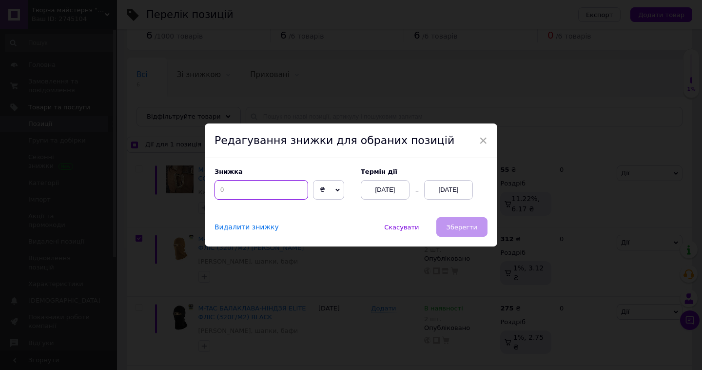
click at [263, 194] on input at bounding box center [262, 190] width 94 height 20
checkbox input "true"
type input "3"
checkbox input "true"
type input "37"
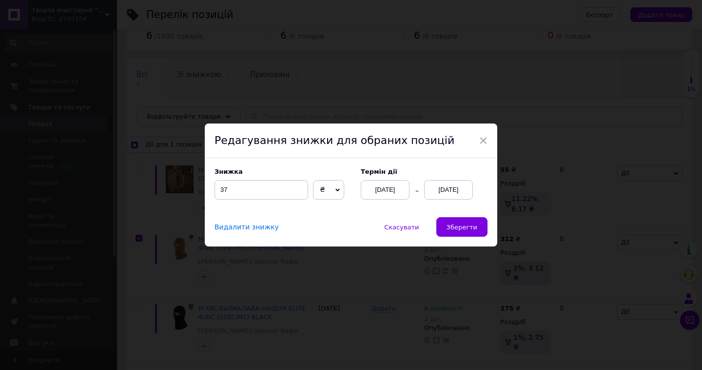
click at [460, 186] on div "[DATE]" at bounding box center [448, 190] width 49 height 20
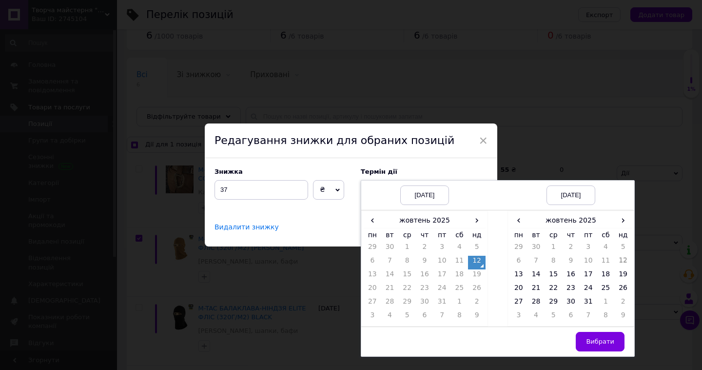
click at [478, 273] on td "19" at bounding box center [477, 276] width 18 height 14
click at [478, 275] on td "19" at bounding box center [477, 276] width 18 height 14
click at [621, 277] on td "19" at bounding box center [623, 276] width 18 height 14
click at [600, 341] on span "Вибрати" at bounding box center [600, 340] width 28 height 7
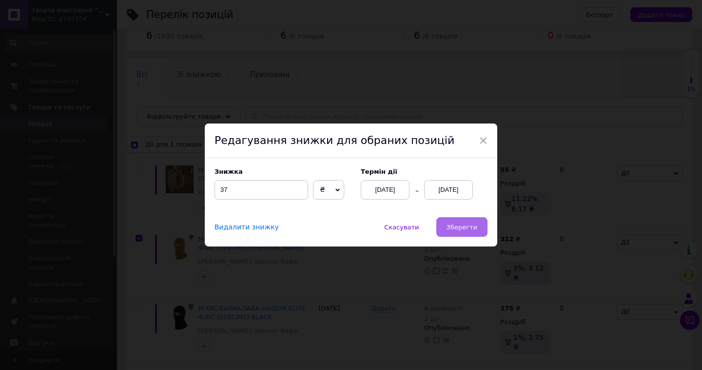
click at [446, 219] on button "Зберегти" at bounding box center [461, 227] width 51 height 20
checkbox input "true"
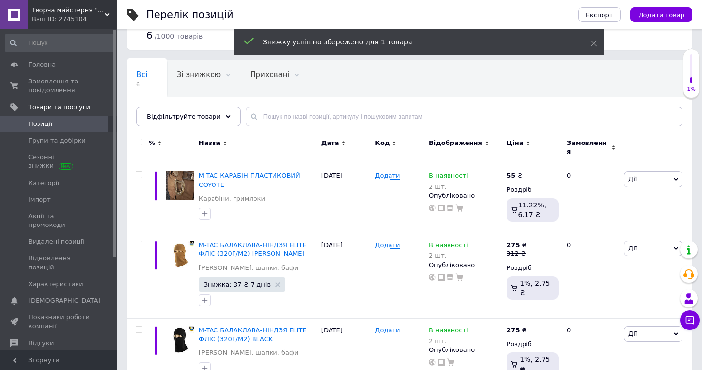
checkbox input "false"
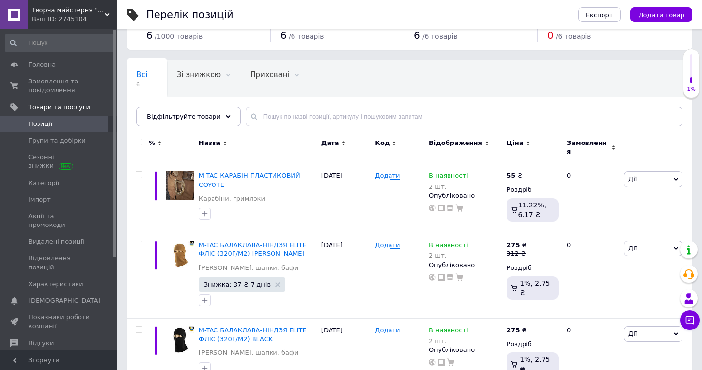
click at [75, 124] on span "Позиції" at bounding box center [59, 123] width 62 height 9
click at [54, 60] on span "Головна" at bounding box center [59, 64] width 62 height 9
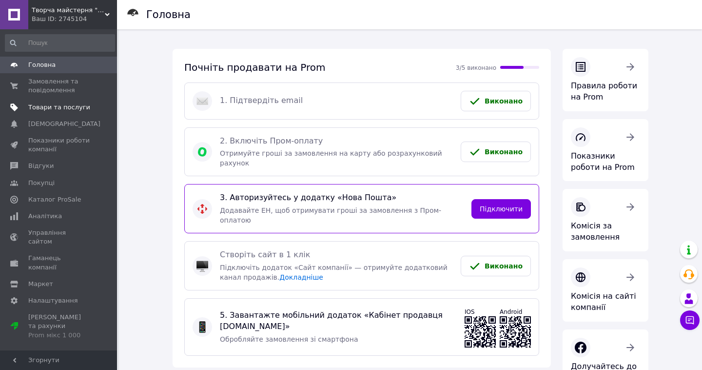
click at [70, 105] on span "Товари та послуги" at bounding box center [59, 107] width 62 height 9
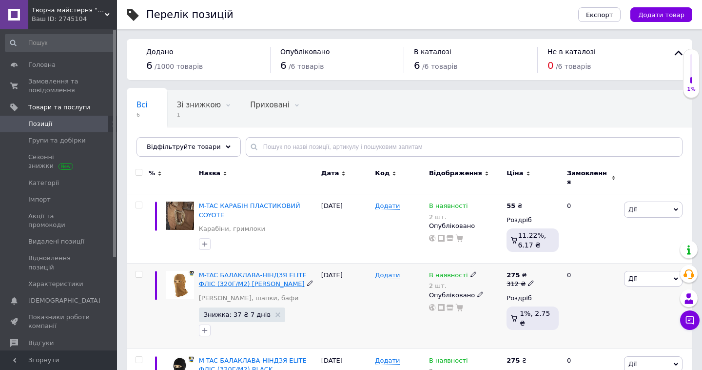
click at [220, 271] on span "M-TAC БАЛАКЛАВА-НІНДЗЯ ELITE ФЛІС (320Г/М2) [PERSON_NAME]" at bounding box center [253, 279] width 108 height 16
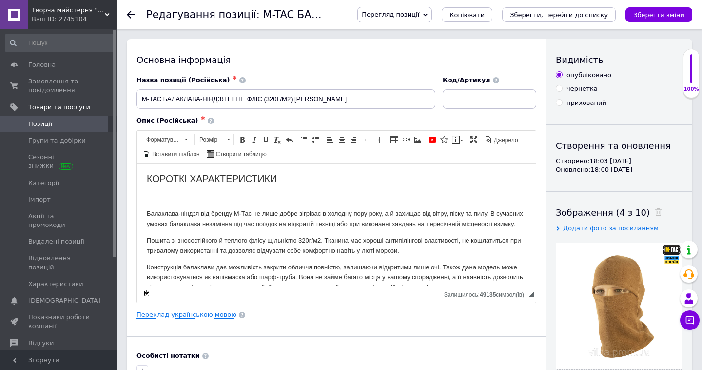
click at [415, 7] on span "Перегляд позиції" at bounding box center [394, 15] width 75 height 16
click at [413, 41] on li "Зберегти та переглянути на маркетплейсі" at bounding box center [434, 47] width 153 height 14
click at [419, 11] on span "Перегляд позиції" at bounding box center [391, 14] width 58 height 7
click at [427, 50] on li "Зберегти та переглянути на маркетплейсі" at bounding box center [434, 47] width 153 height 14
click at [46, 107] on span "Товари та послуги" at bounding box center [59, 107] width 62 height 9
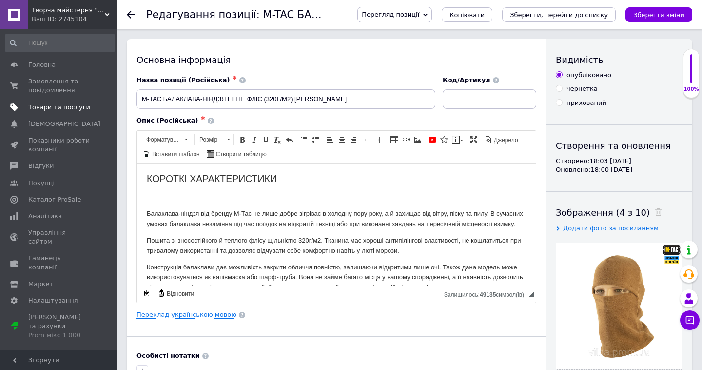
click at [44, 109] on span "Товари та послуги" at bounding box center [59, 107] width 62 height 9
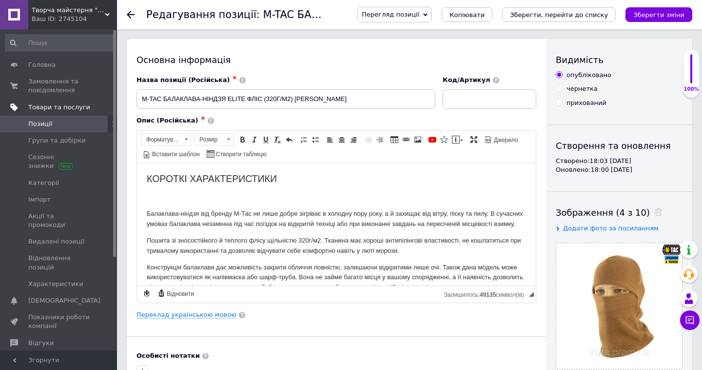
click at [59, 111] on span "Товари та послуги" at bounding box center [59, 107] width 62 height 9
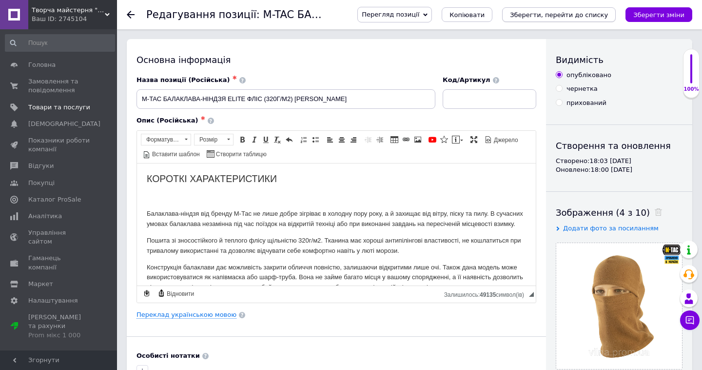
click at [529, 10] on button "Зберегти, перейти до списку" at bounding box center [559, 14] width 114 height 15
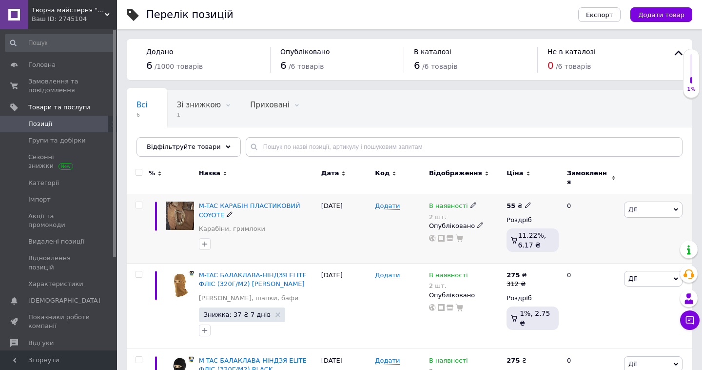
click at [143, 201] on div at bounding box center [139, 204] width 20 height 7
click at [136, 202] on input "checkbox" at bounding box center [139, 205] width 6 height 6
checkbox input "true"
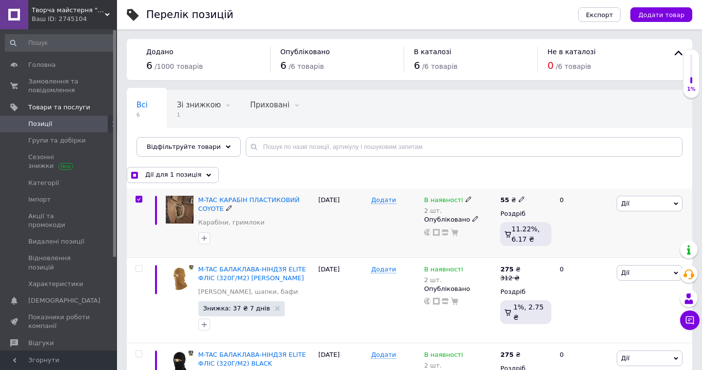
click at [669, 202] on span "Дії" at bounding box center [650, 204] width 66 height 16
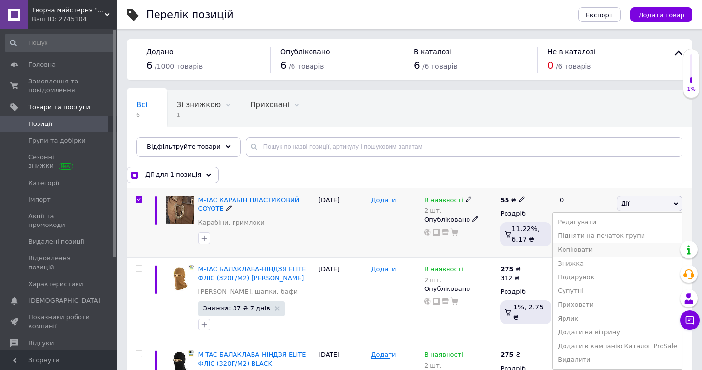
click at [627, 251] on li "Копіювати" at bounding box center [617, 250] width 129 height 14
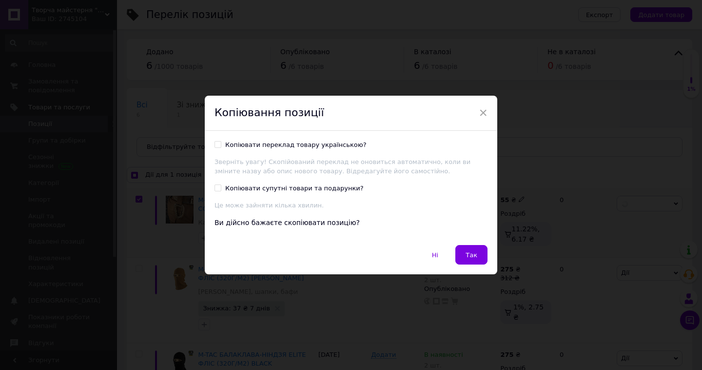
checkbox input "true"
click at [222, 147] on label "Копіювати переклад товару українською?" at bounding box center [291, 144] width 152 height 9
click at [221, 147] on input "Копіювати переклад товару українською?" at bounding box center [218, 144] width 6 height 6
checkbox input "true"
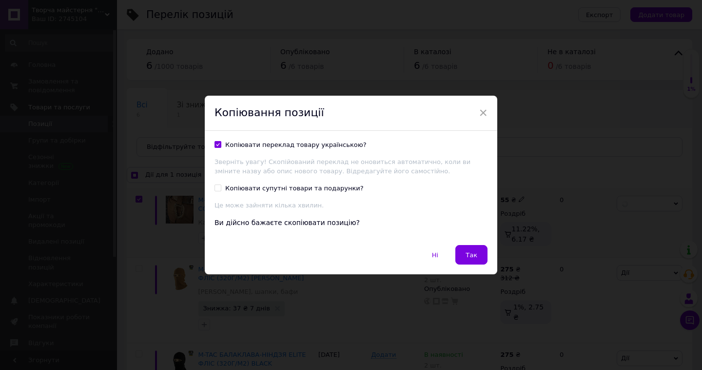
click at [217, 187] on input "Копіювати супутні товари та подарунки?" at bounding box center [218, 187] width 6 height 6
checkbox input "true"
click at [462, 253] on button "Так" at bounding box center [471, 255] width 32 height 20
checkbox input "true"
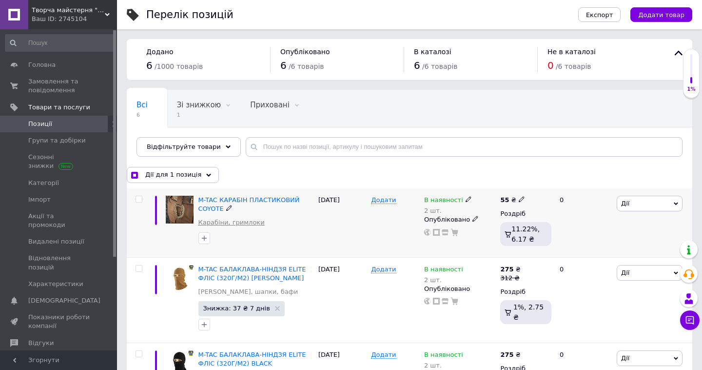
checkbox input "false"
